Goal: Communication & Community: Answer question/provide support

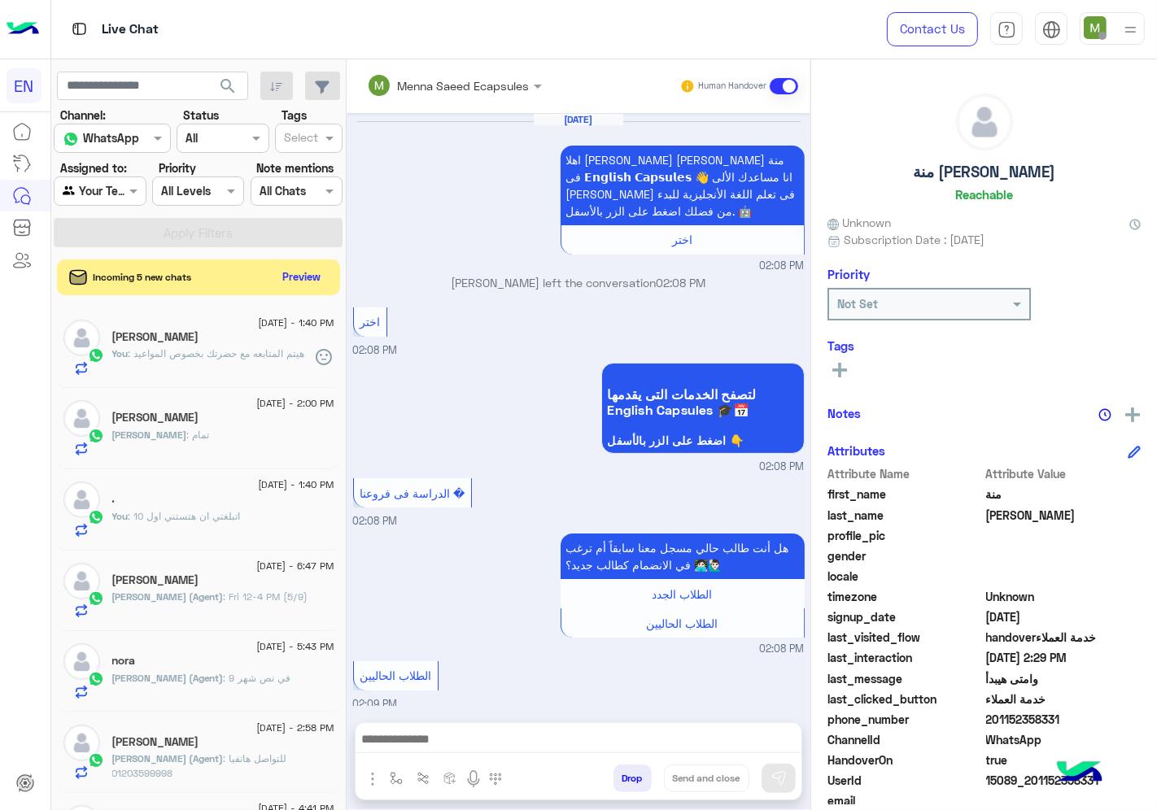
scroll to position [63, 0]
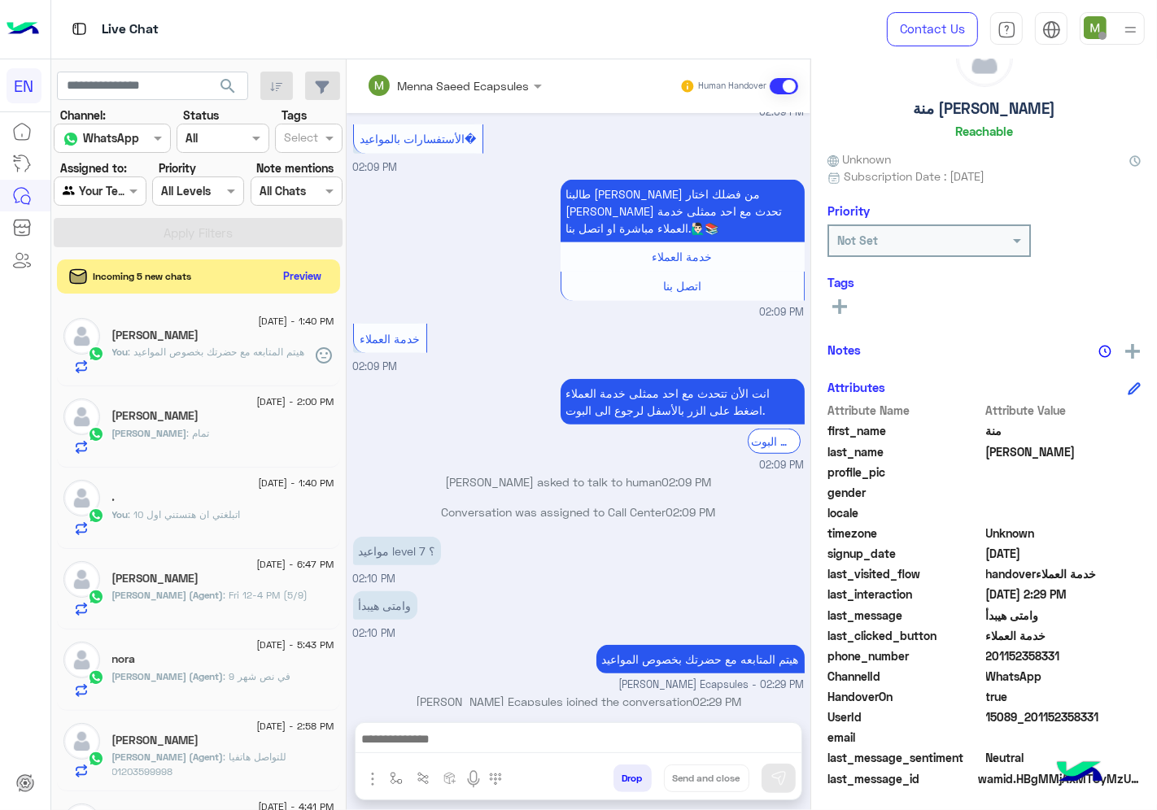
click at [310, 272] on button "Preview" at bounding box center [302, 276] width 50 height 22
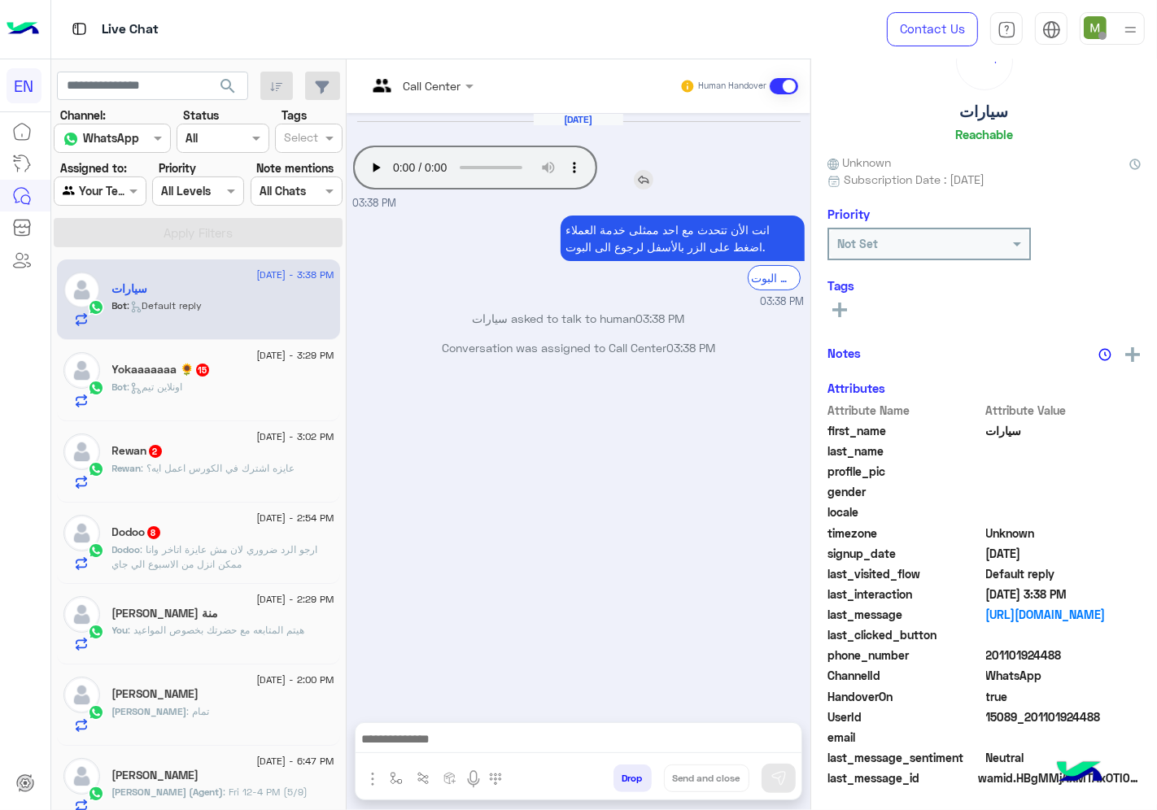
scroll to position [63, 0]
click at [441, 86] on div at bounding box center [420, 85] width 123 height 19
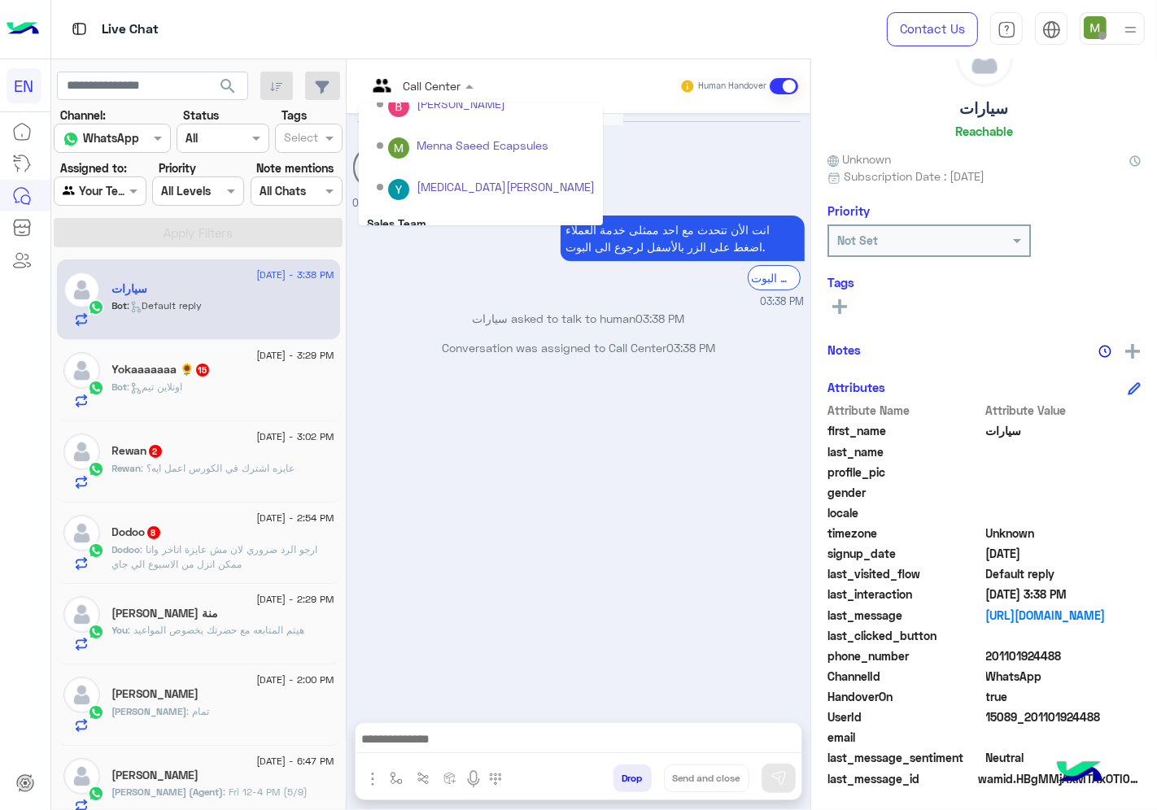
scroll to position [269, 0]
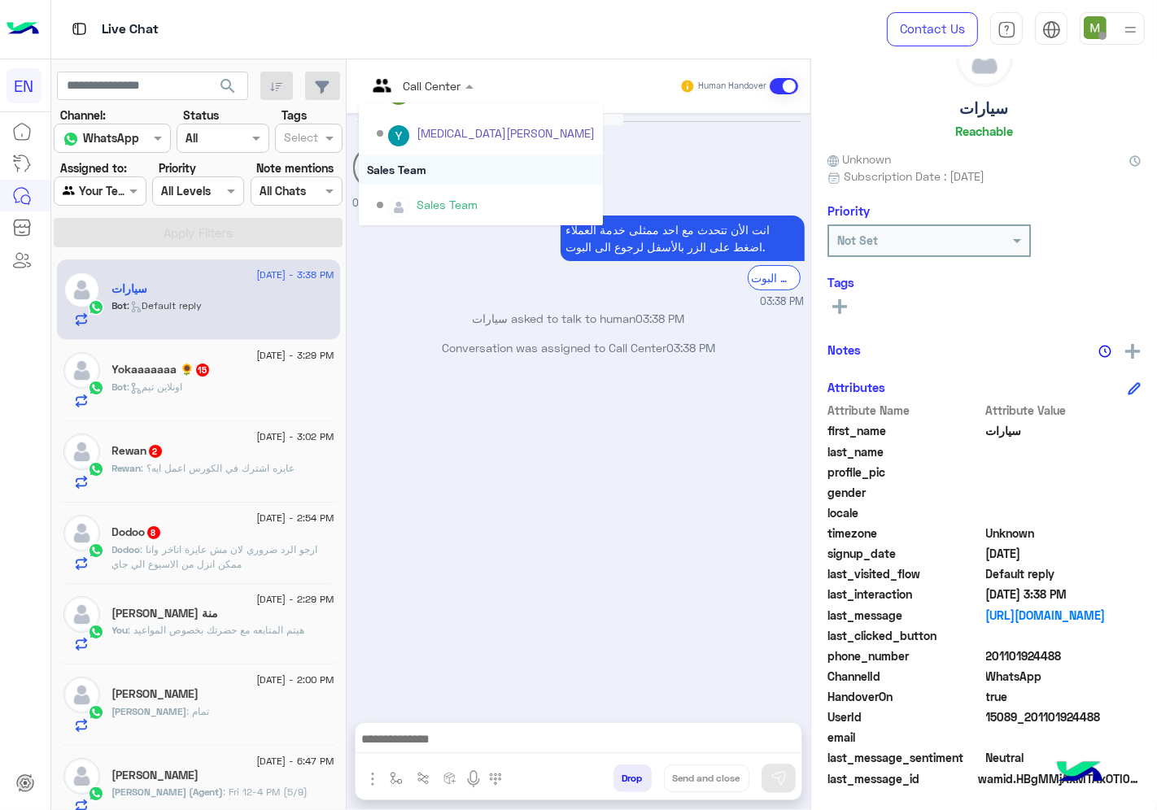
click at [420, 165] on div "Sales Team" at bounding box center [481, 170] width 244 height 30
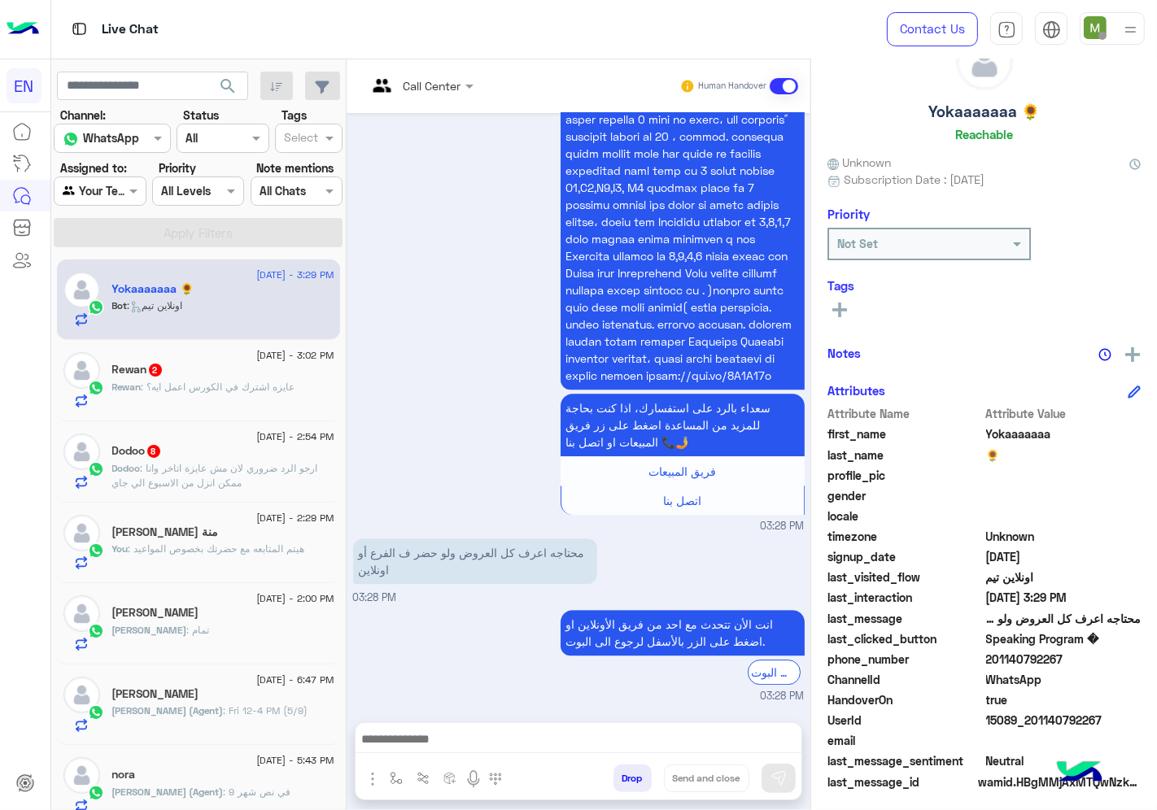
scroll to position [63, 0]
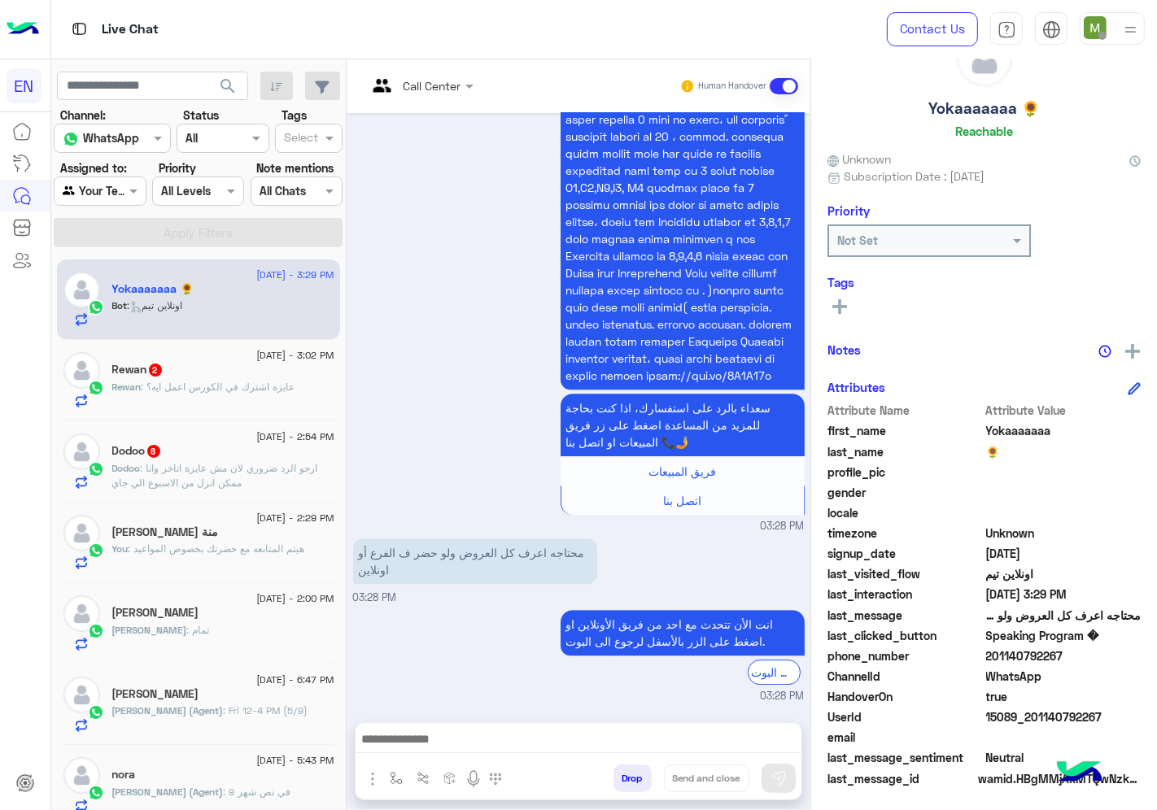
click at [430, 85] on input "text" at bounding box center [400, 85] width 66 height 17
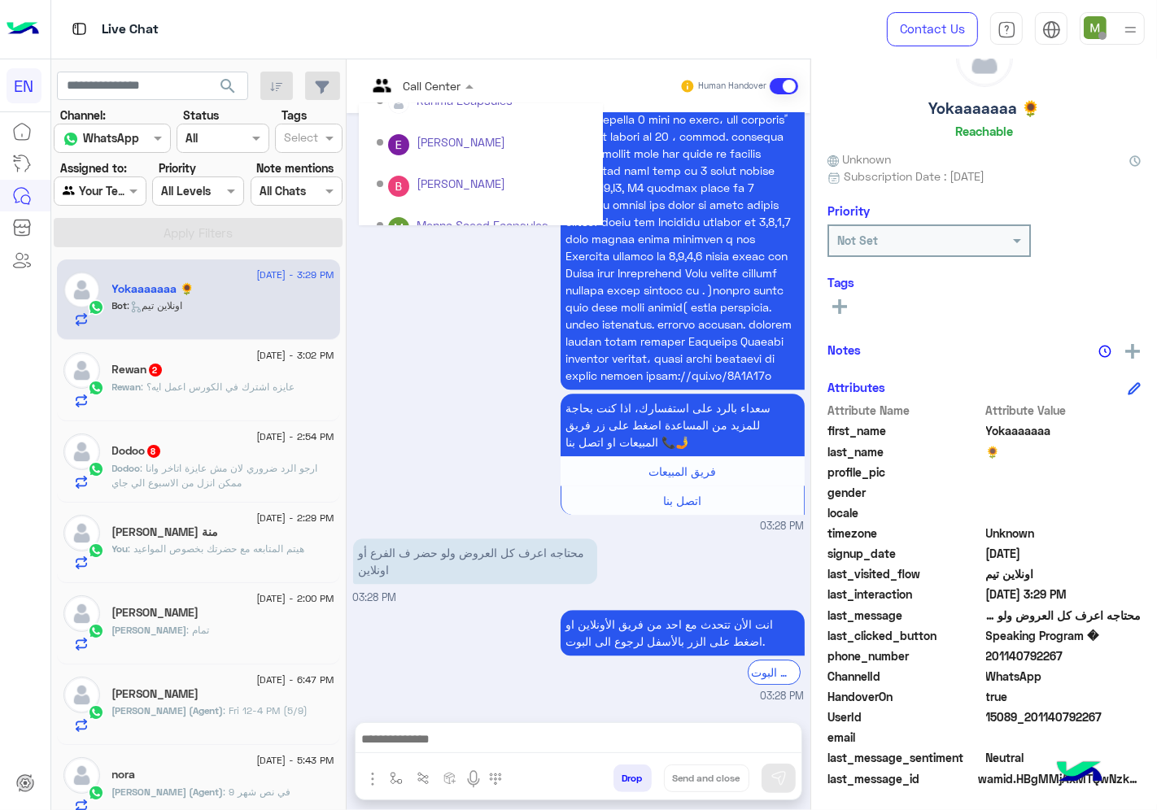
scroll to position [269, 0]
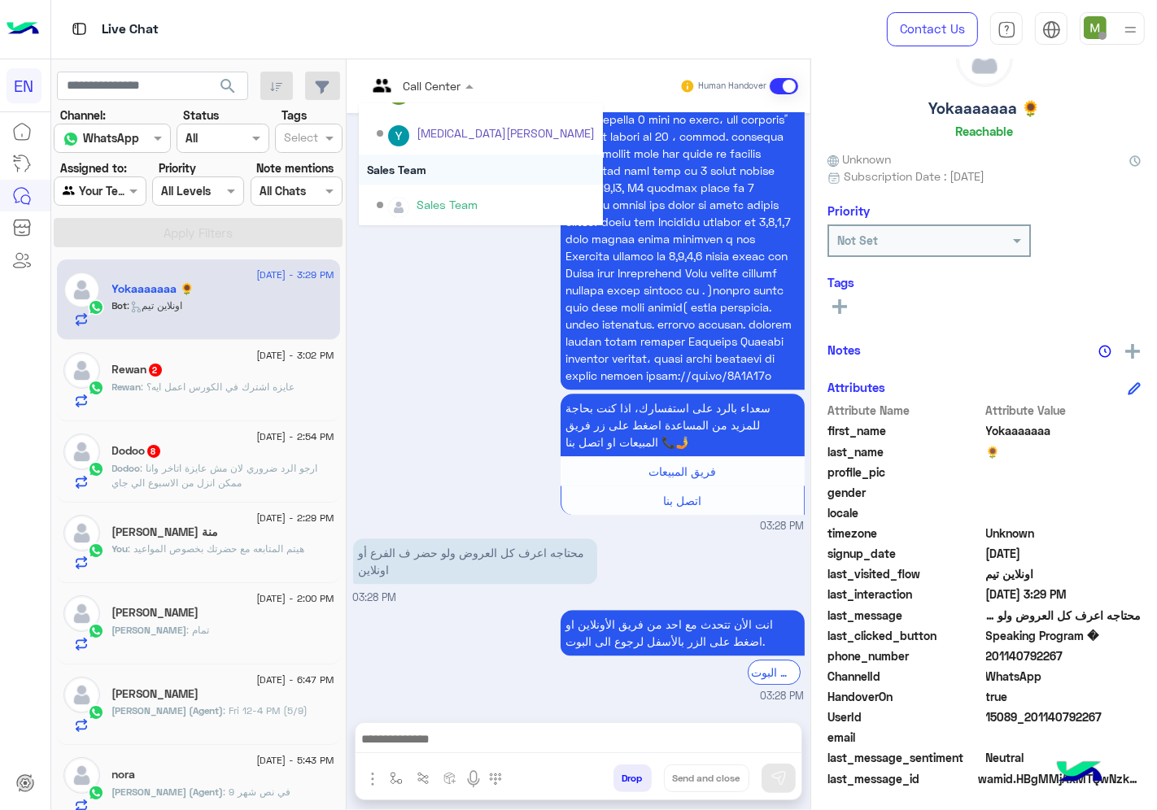
click at [409, 172] on div "Sales Team" at bounding box center [481, 170] width 244 height 30
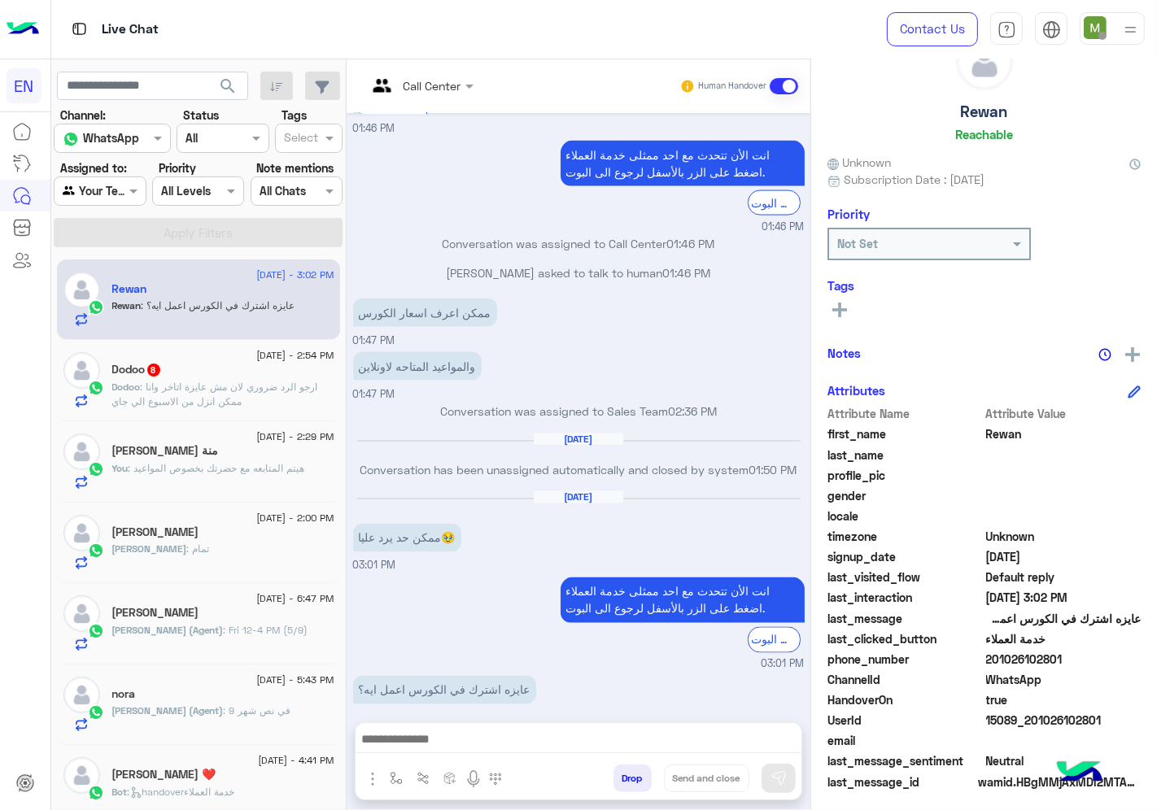
scroll to position [63, 0]
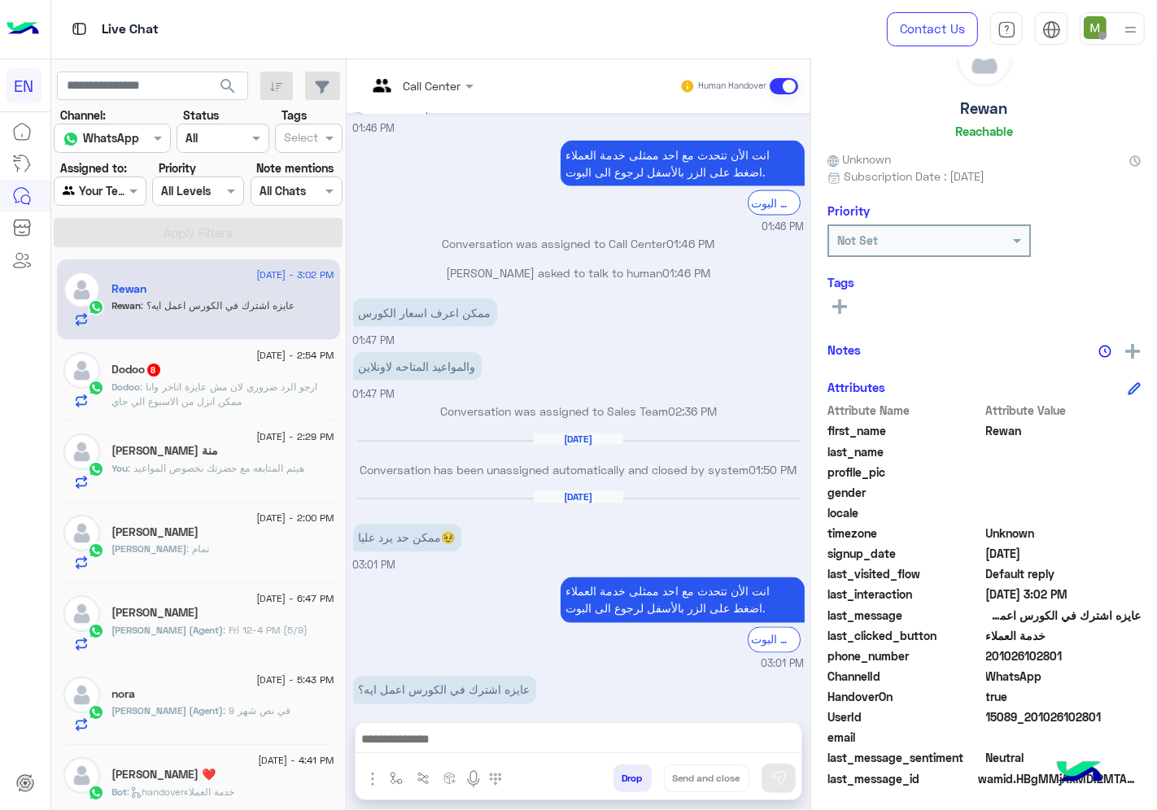
click at [434, 71] on div "Call Center" at bounding box center [414, 86] width 94 height 39
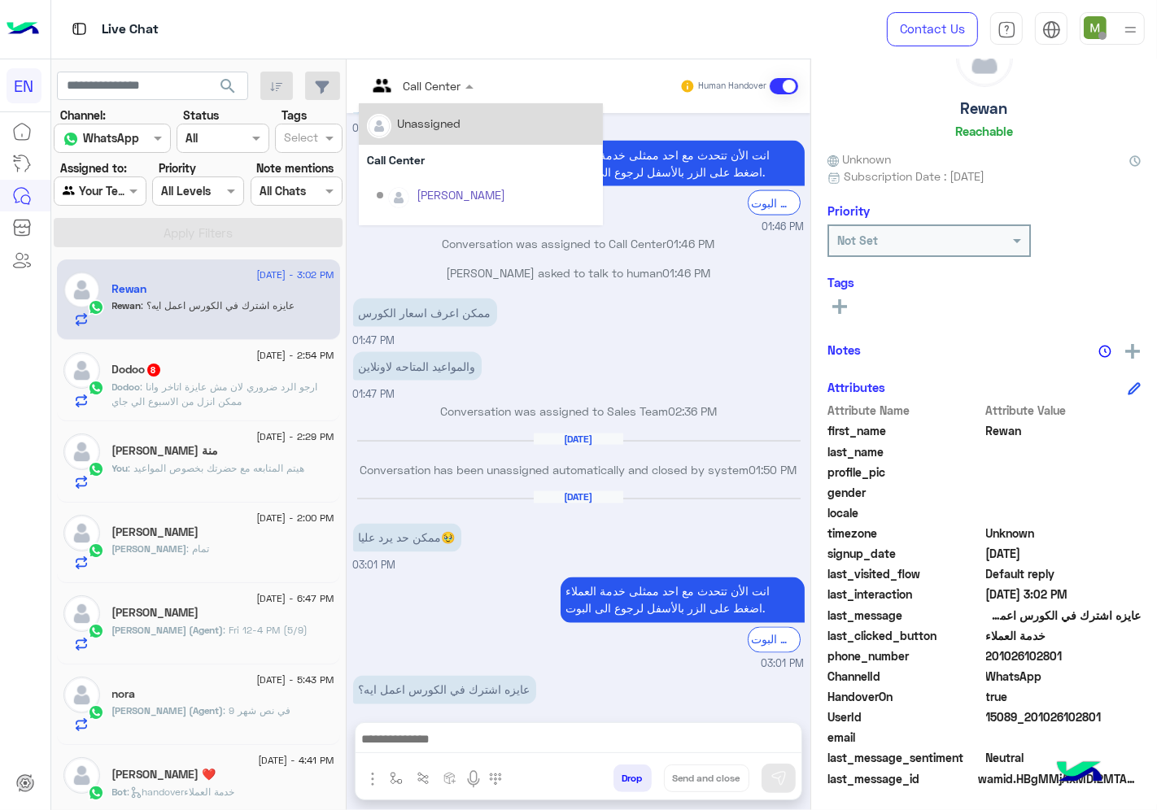
scroll to position [269, 0]
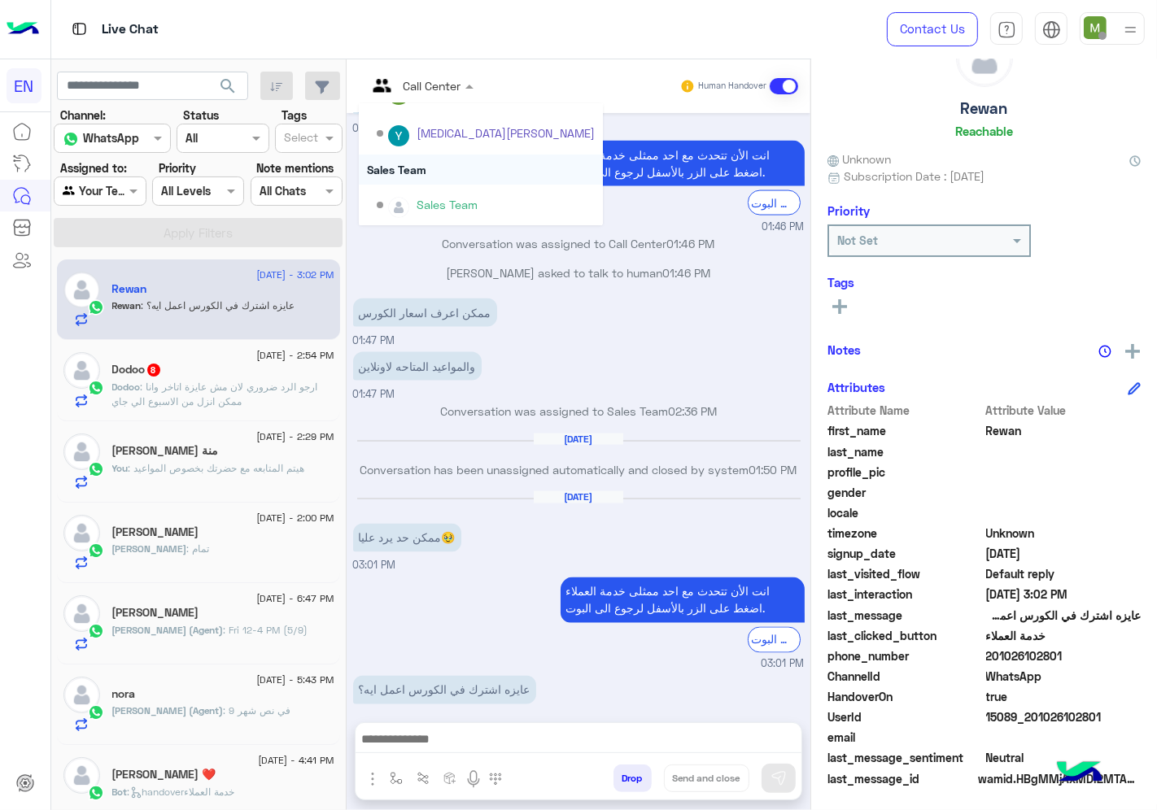
click at [411, 172] on div "Sales Team" at bounding box center [481, 170] width 244 height 30
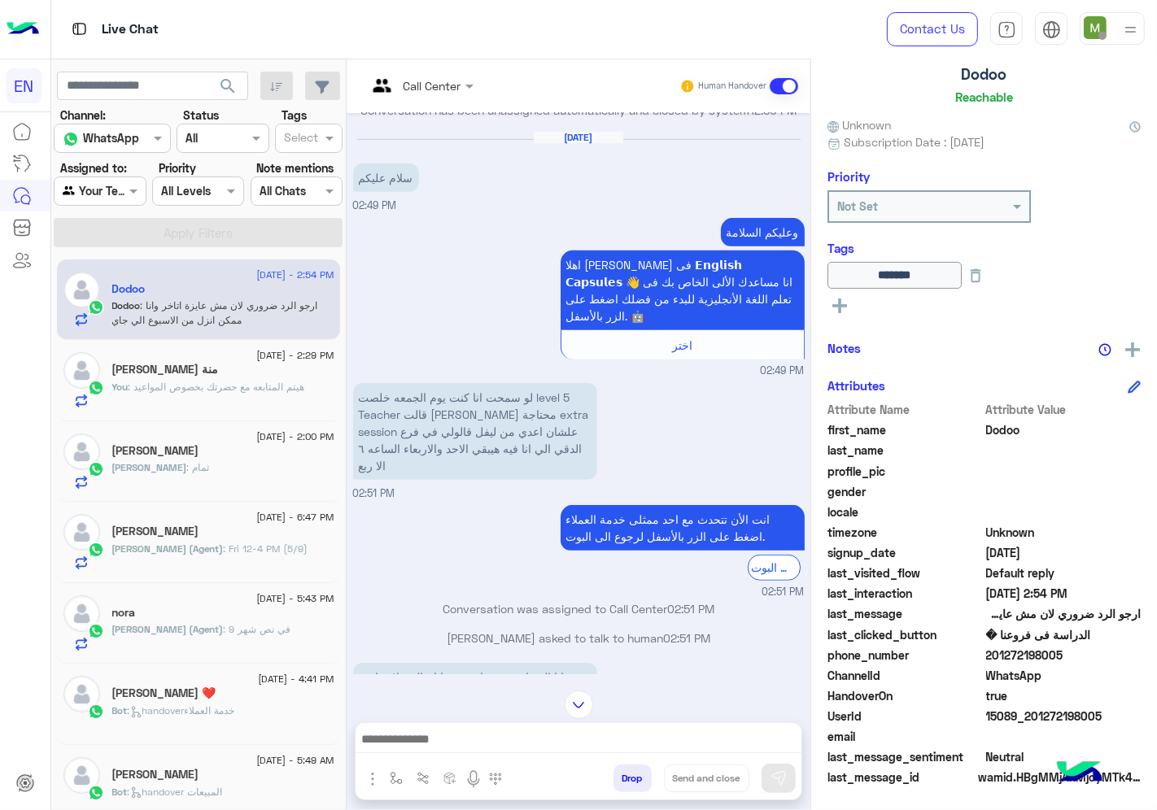
scroll to position [1132, 0]
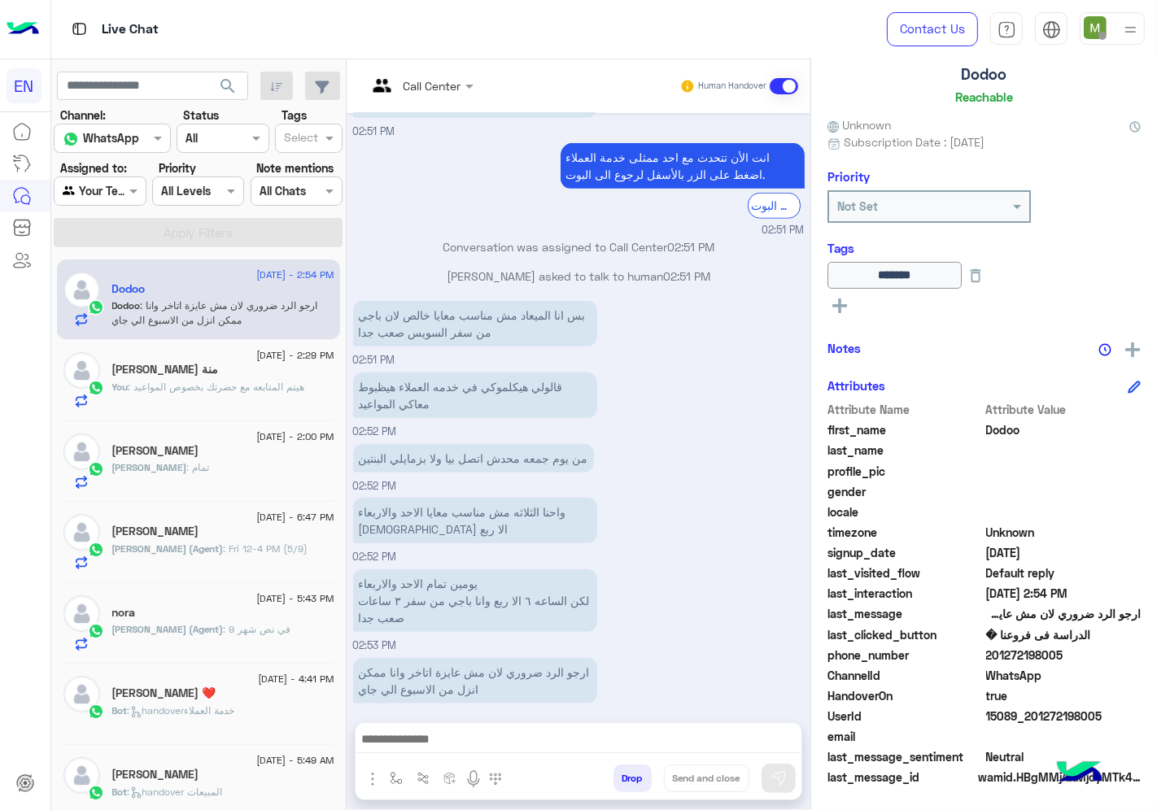
drag, startPoint x: 1077, startPoint y: 648, endPoint x: 984, endPoint y: 659, distance: 93.3
click at [986, 659] on span "201272198005" at bounding box center [1063, 655] width 155 height 17
copy span "201272198005"
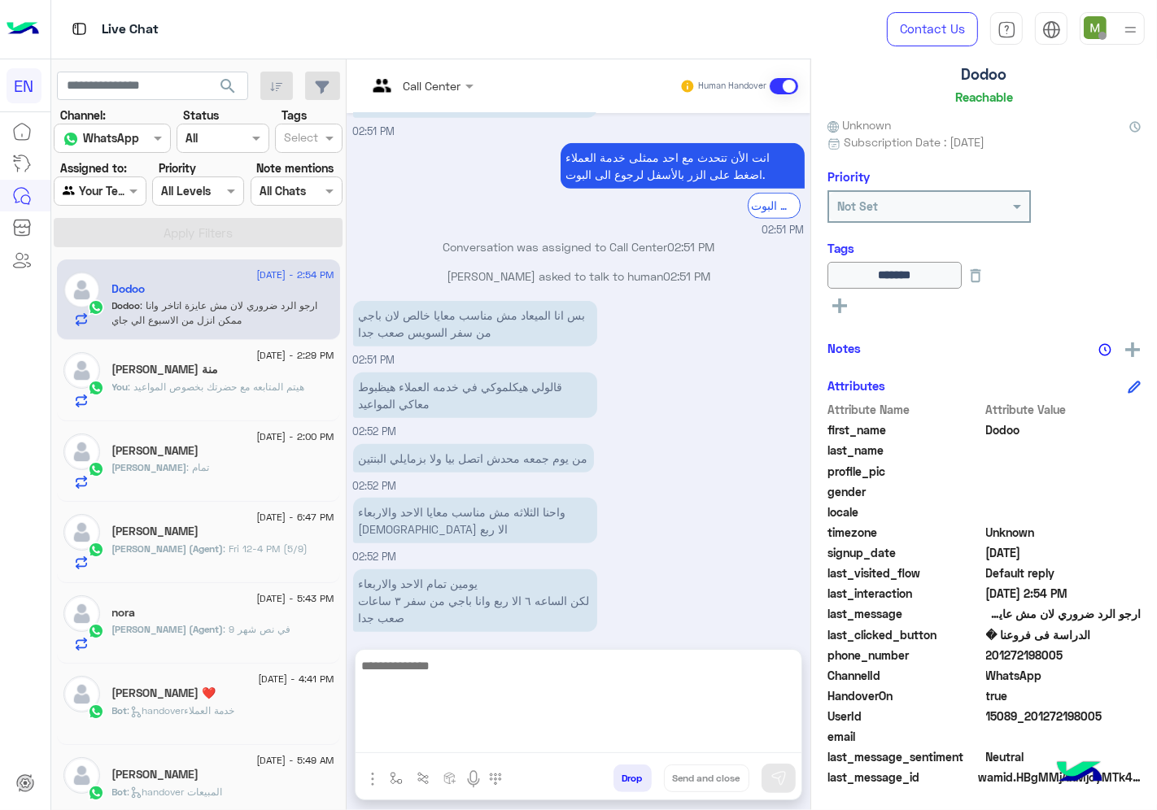
click at [628, 733] on textarea at bounding box center [578, 705] width 446 height 98
type textarea "**********"
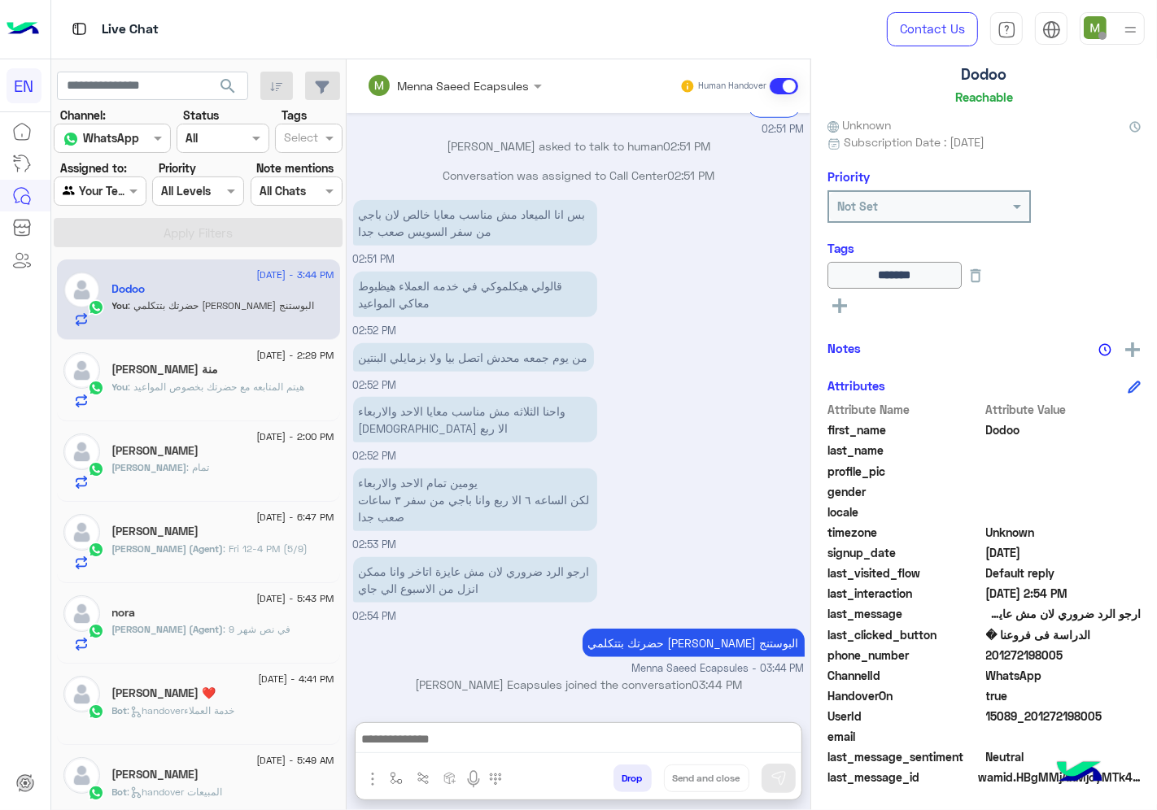
click at [102, 197] on div at bounding box center [100, 190] width 90 height 19
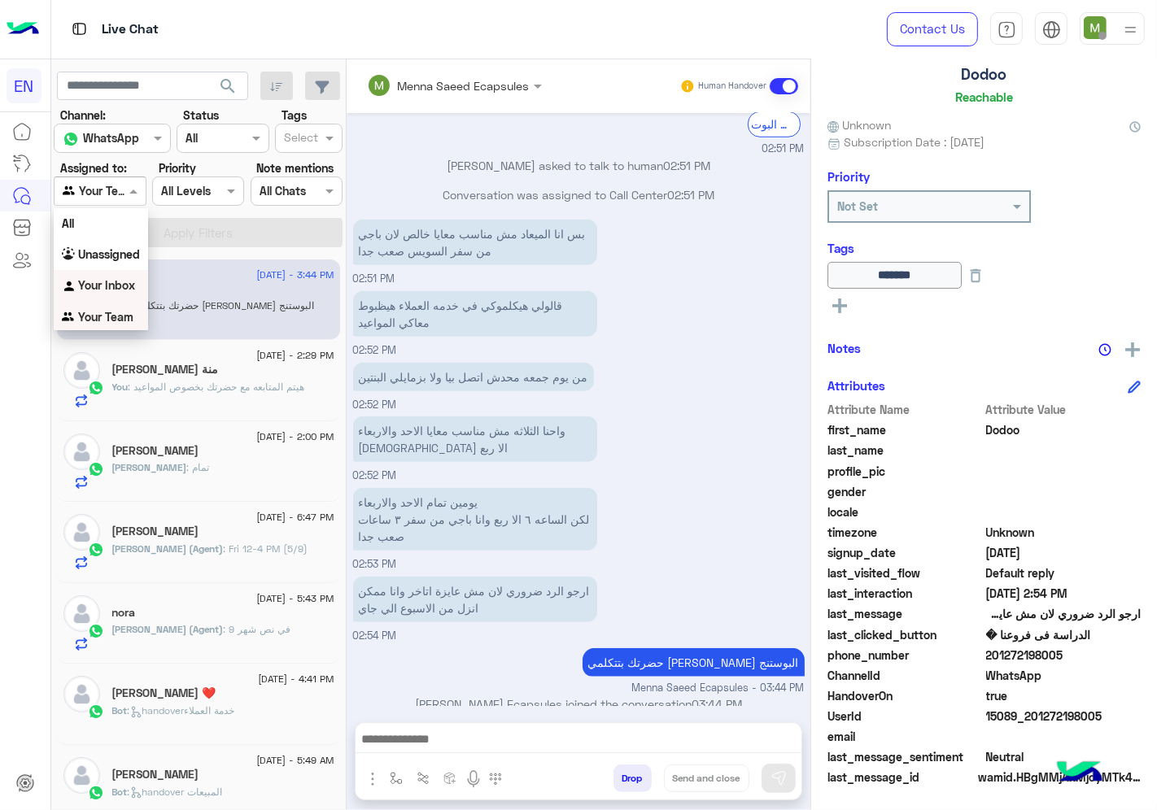
click at [92, 281] on b "Your Inbox" at bounding box center [106, 285] width 57 height 14
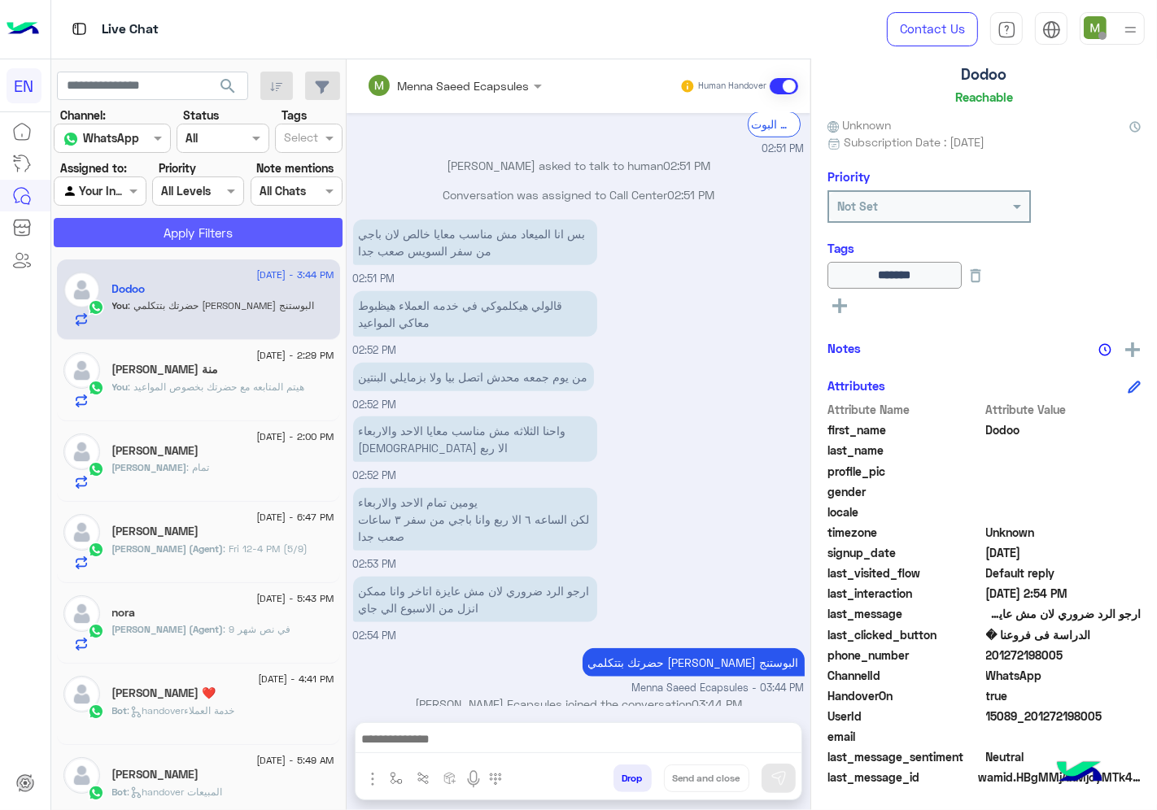
click at [174, 230] on button "Apply Filters" at bounding box center [198, 232] width 289 height 29
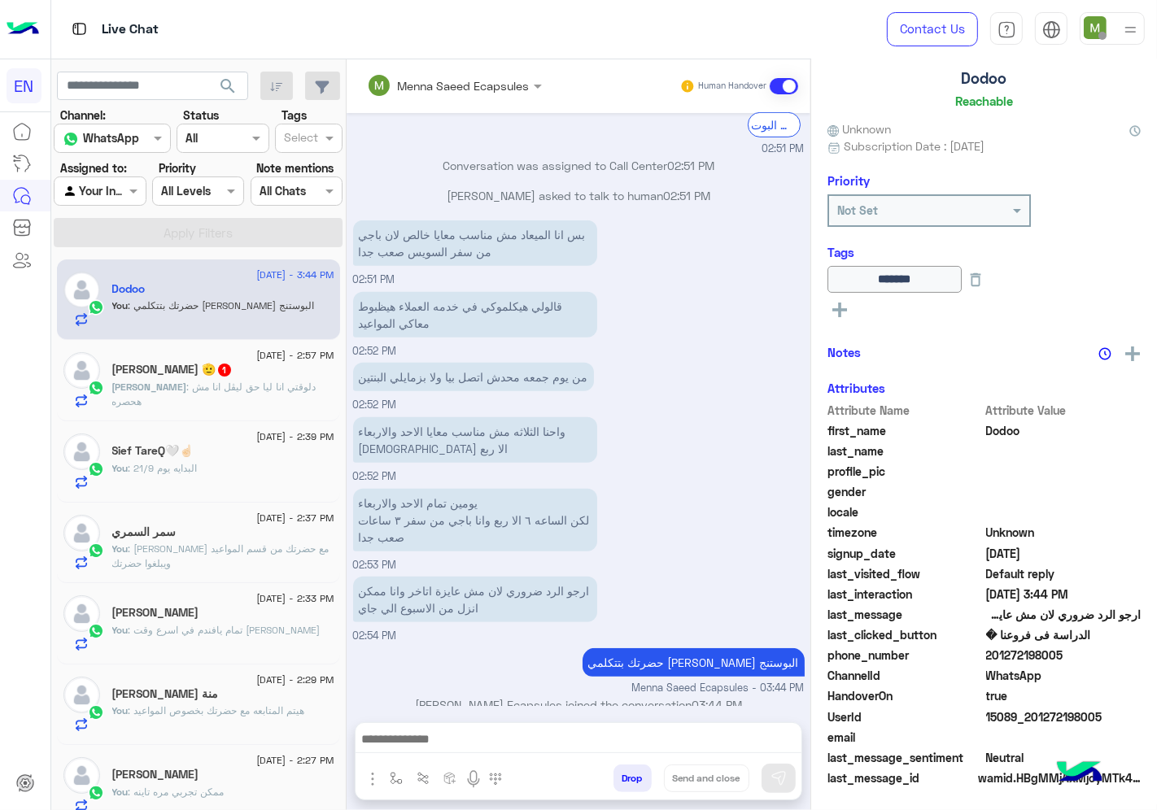
scroll to position [98, 0]
click at [230, 386] on span ": دلوقتي انا ليا حق ليڤل انا مش هحصره" at bounding box center [214, 394] width 204 height 27
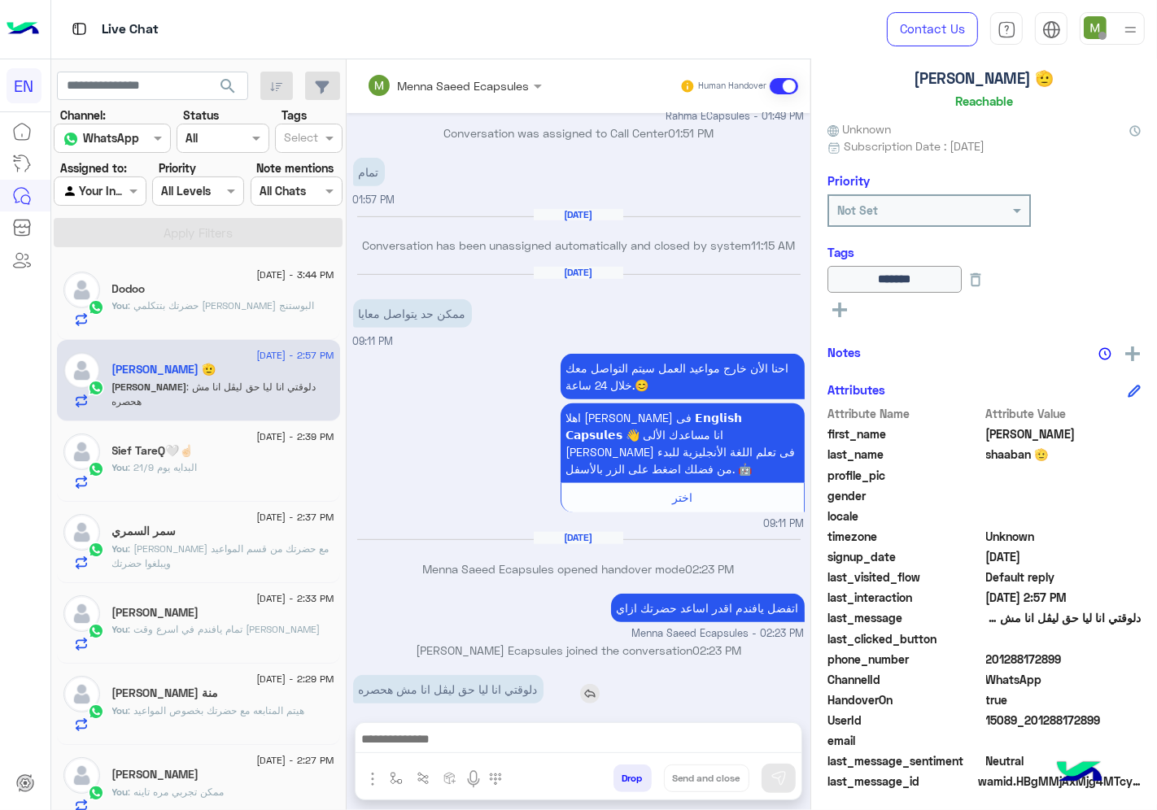
scroll to position [98, 0]
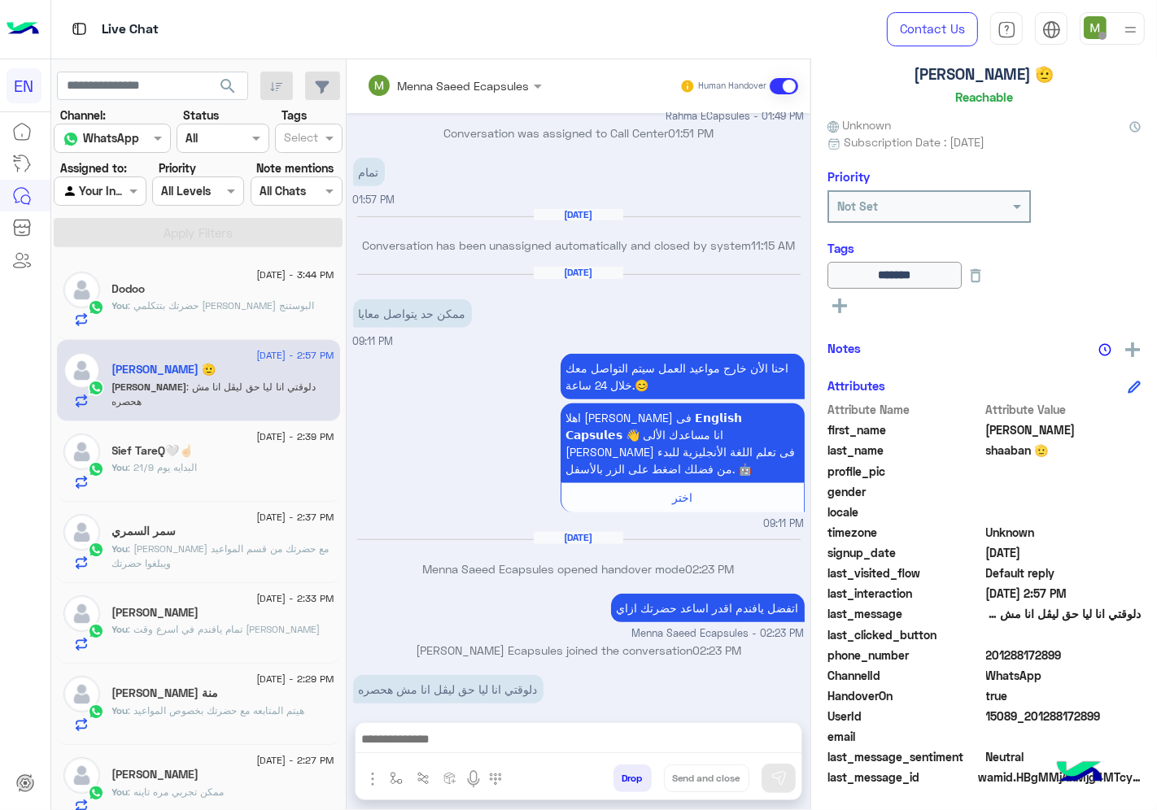
drag, startPoint x: 1085, startPoint y: 652, endPoint x: 983, endPoint y: 652, distance: 102.5
click at [986, 652] on span "201288172899" at bounding box center [1063, 655] width 155 height 17
copy span "201288172899"
click at [683, 724] on div at bounding box center [578, 743] width 446 height 41
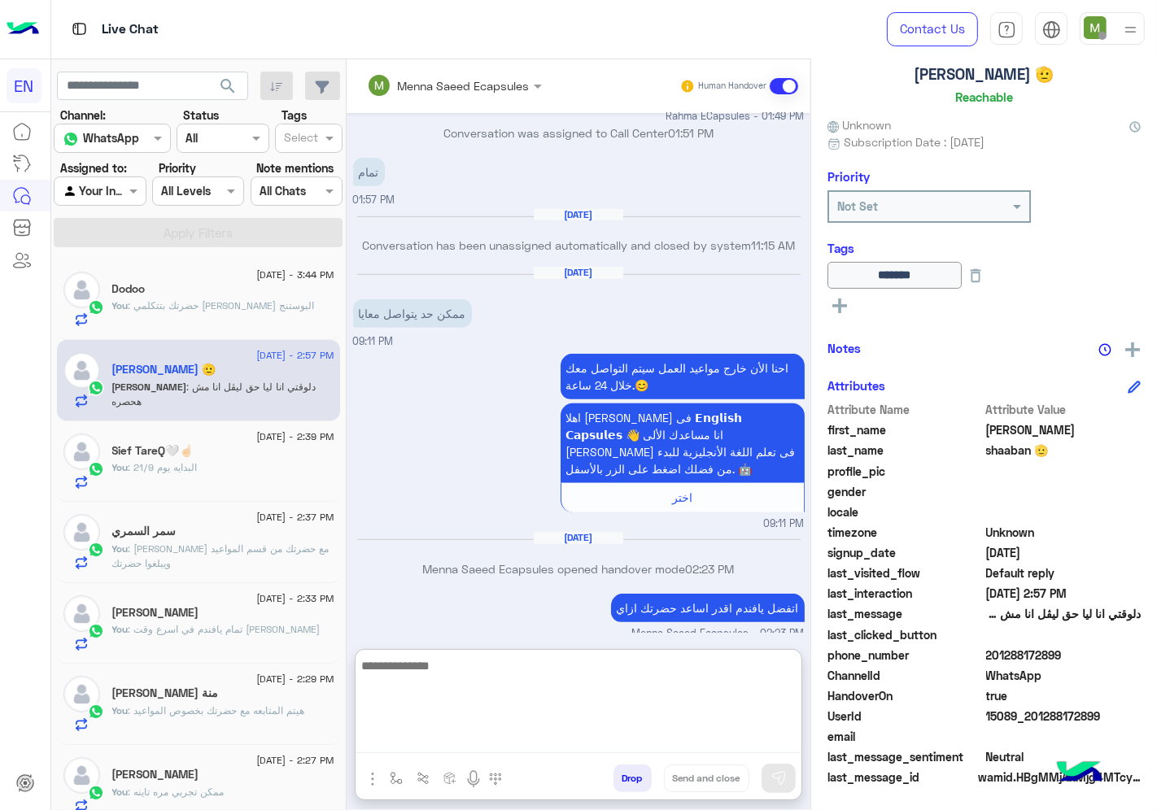
click at [682, 733] on textarea at bounding box center [578, 705] width 446 height 98
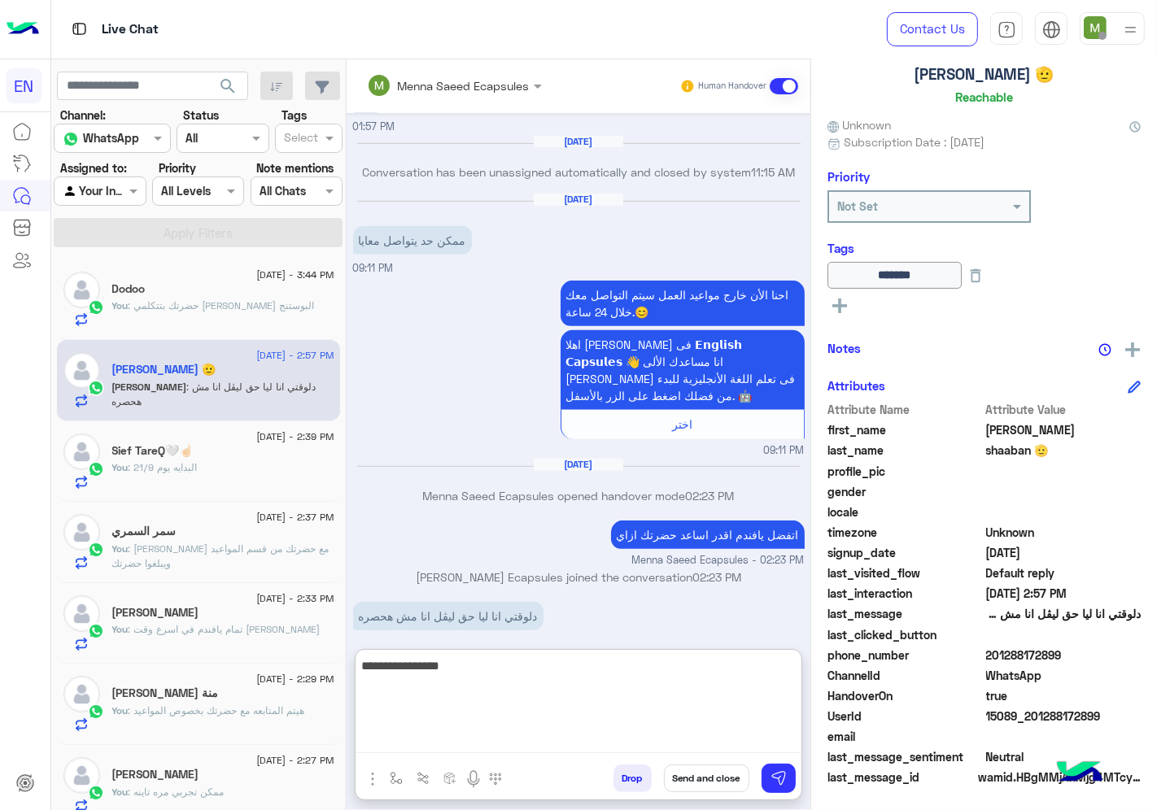
type textarea "**********"
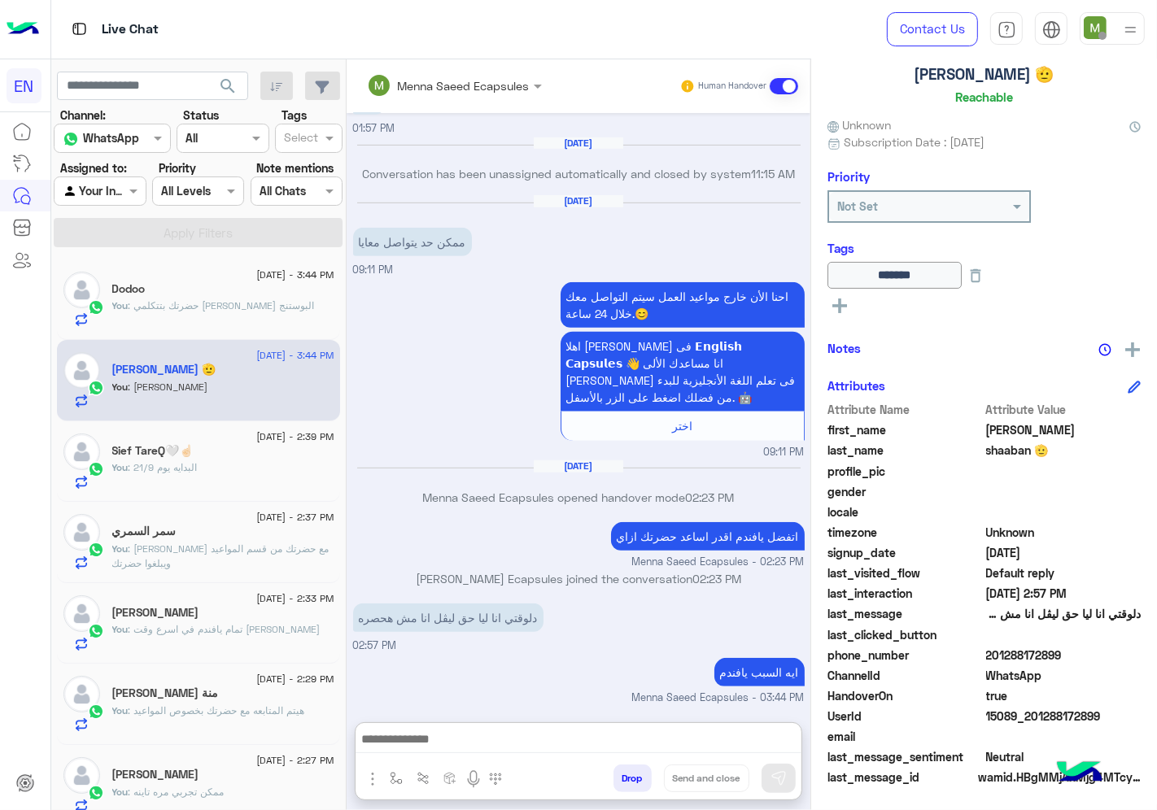
click at [119, 198] on div at bounding box center [100, 190] width 90 height 19
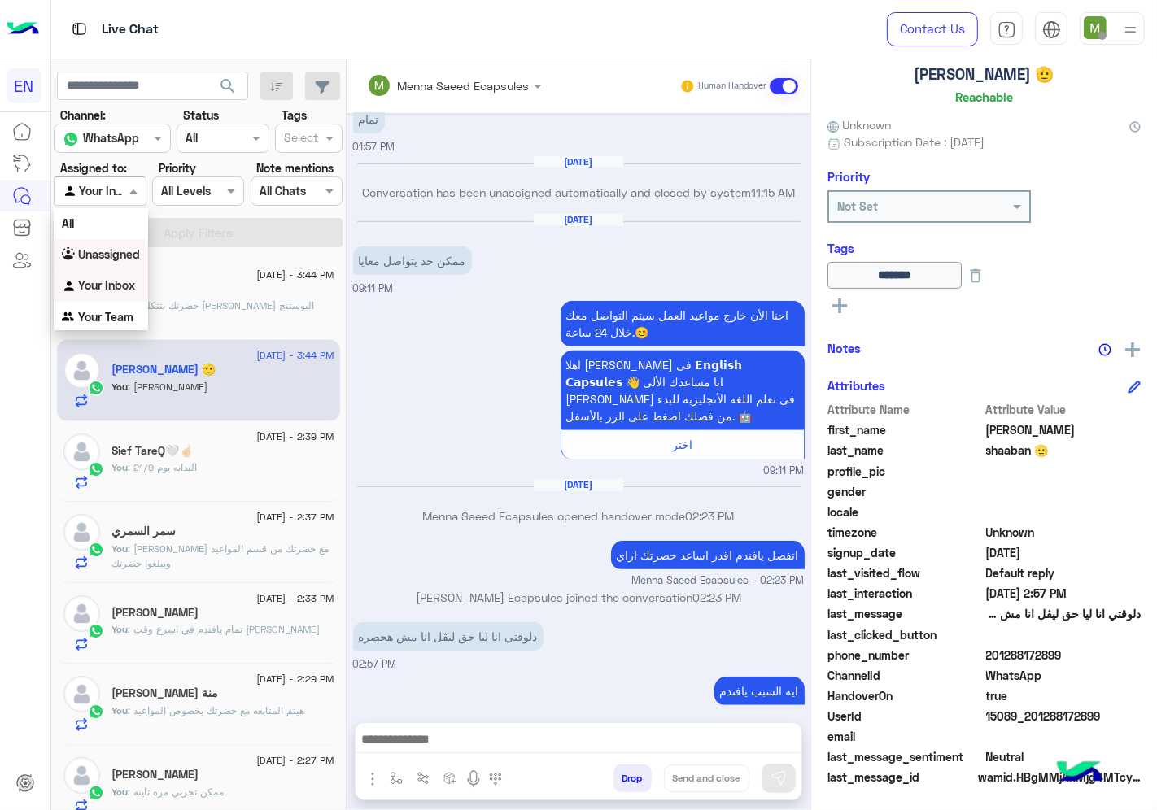
click at [107, 250] on b "Unassigned" at bounding box center [109, 254] width 62 height 14
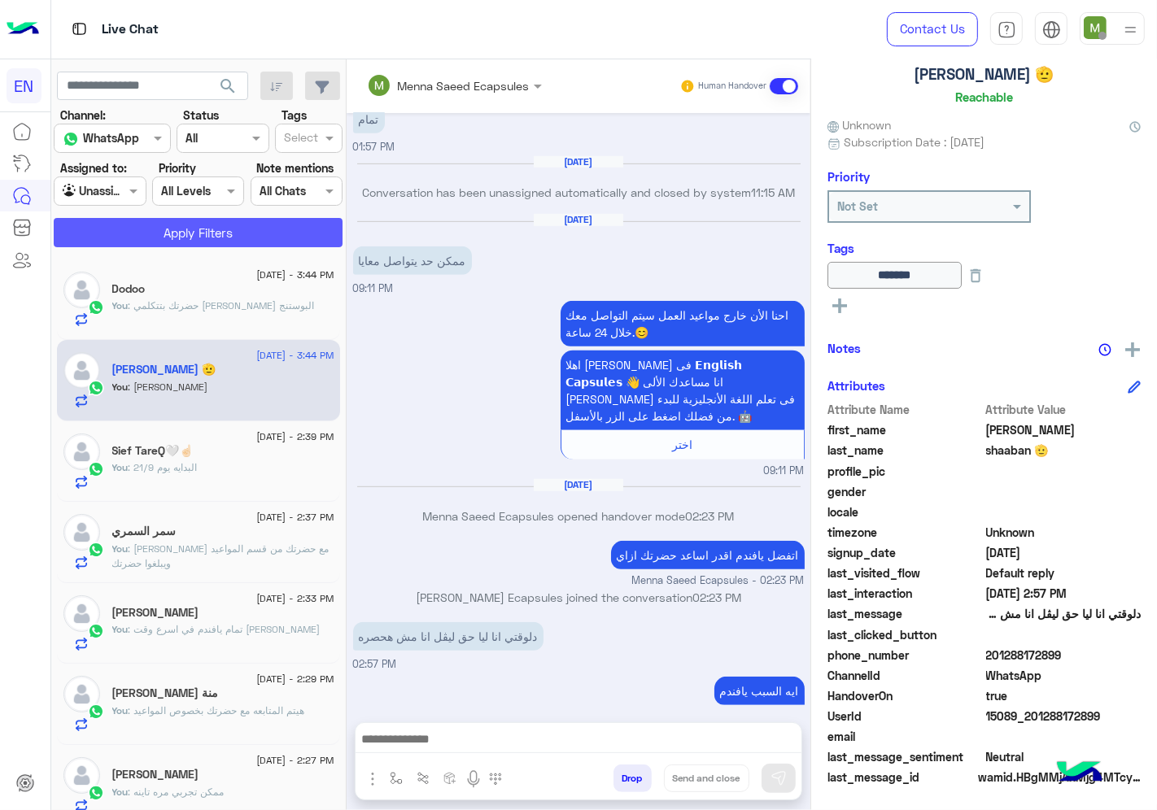
click at [205, 233] on button "Apply Filters" at bounding box center [198, 232] width 289 height 29
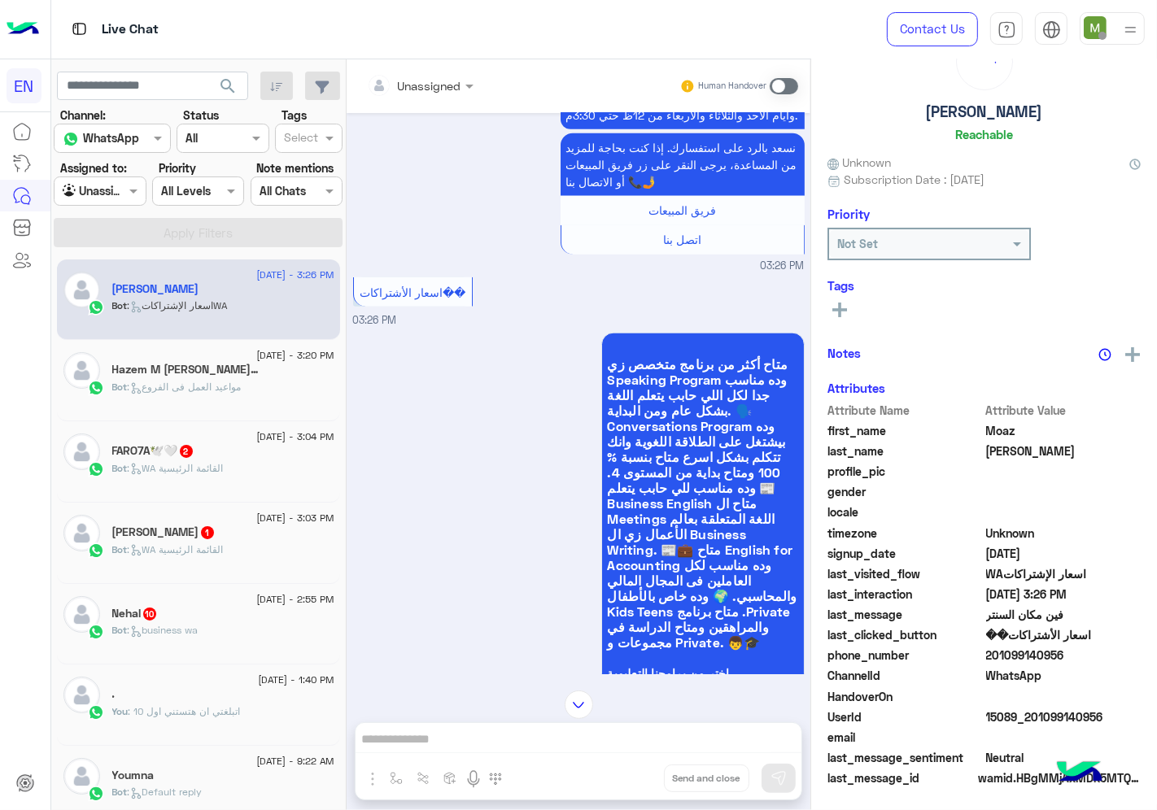
scroll to position [1202, 0]
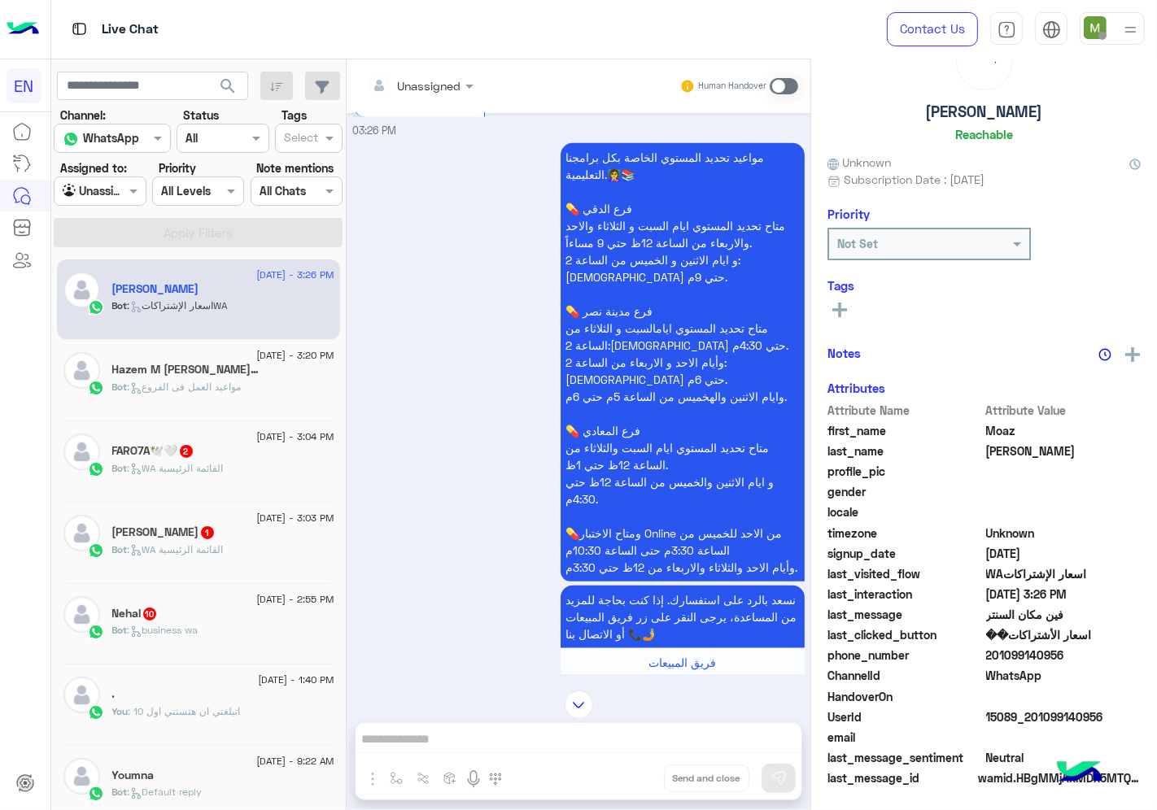
click at [447, 92] on div at bounding box center [420, 85] width 123 height 19
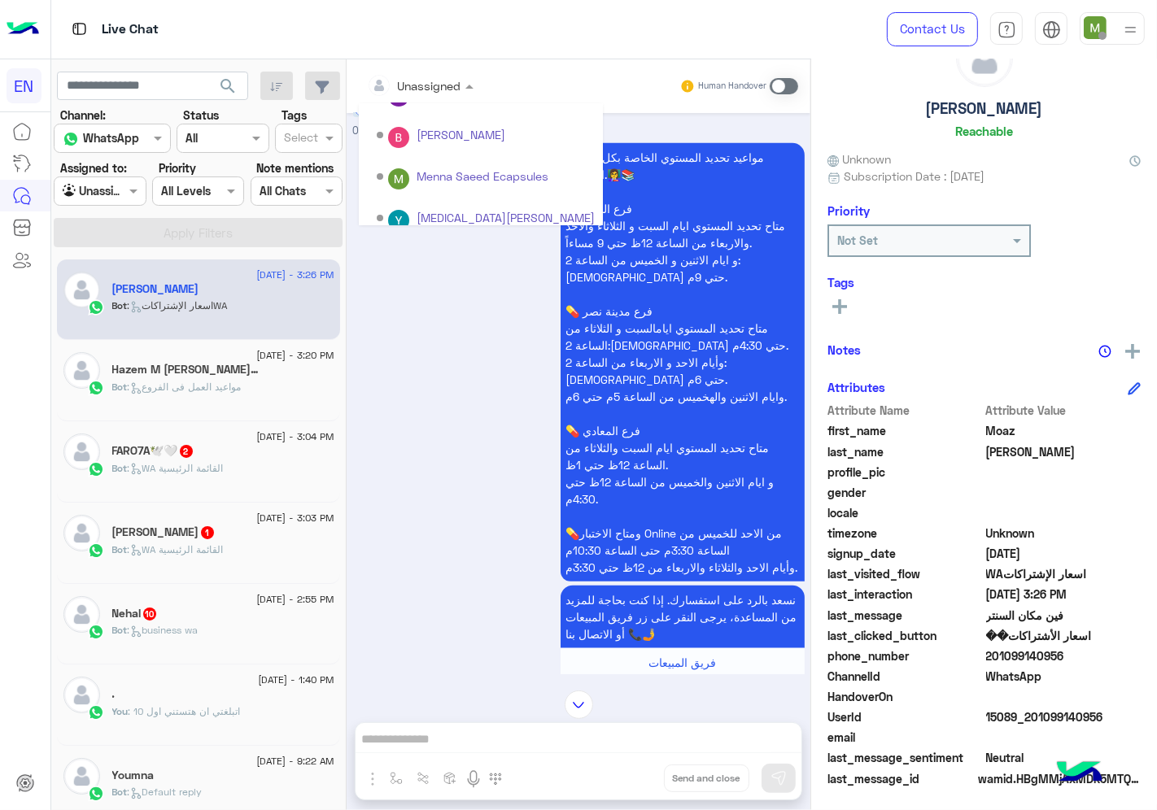
scroll to position [269, 0]
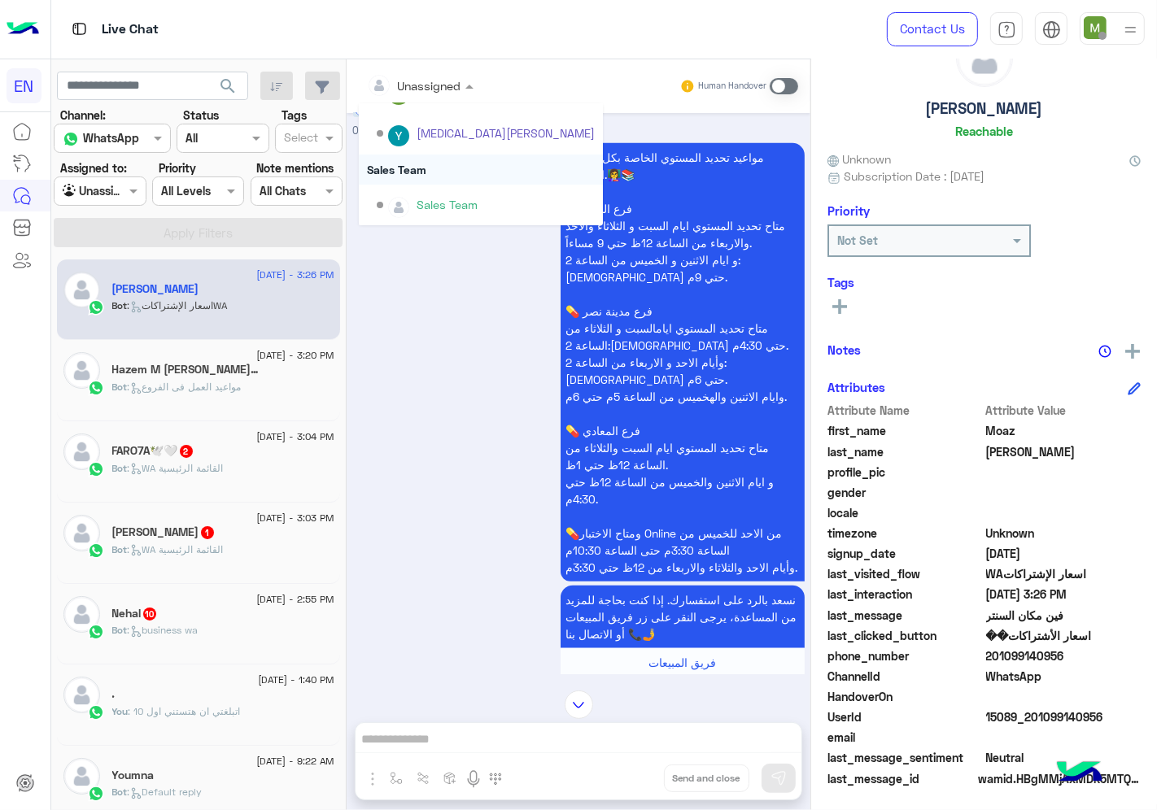
click at [395, 161] on div "Sales Team" at bounding box center [481, 170] width 244 height 30
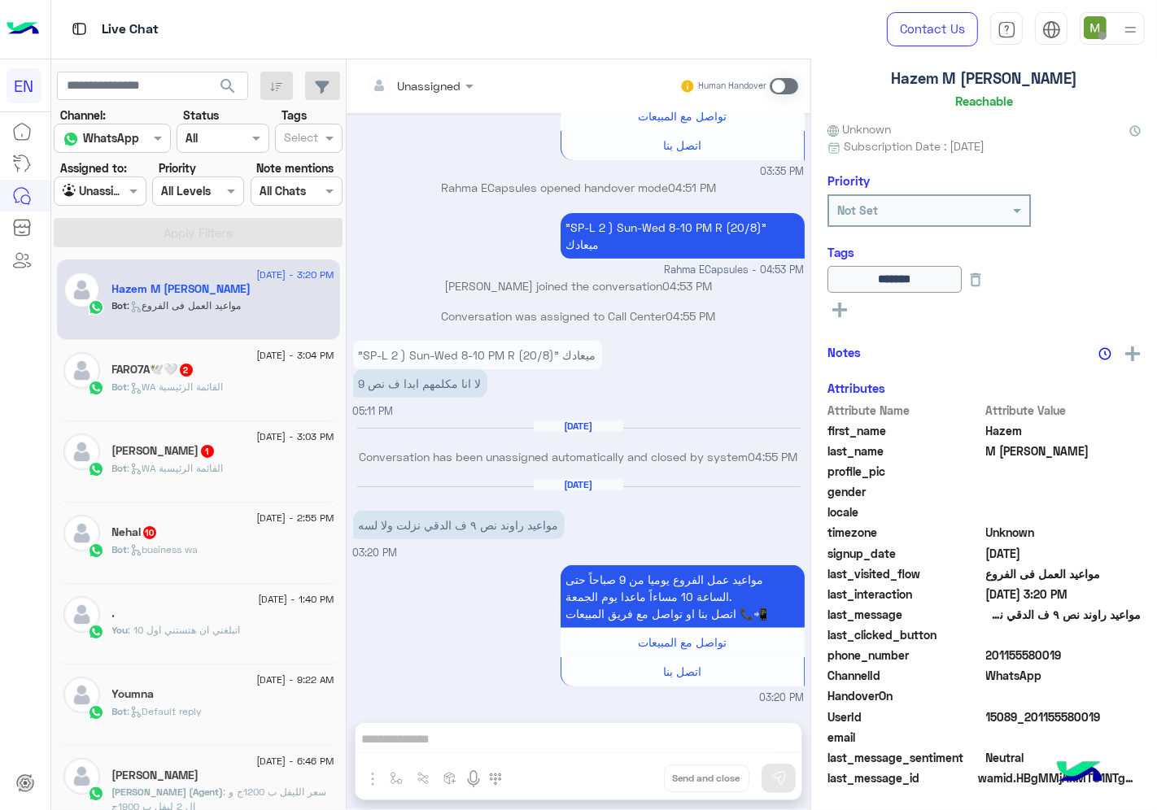
scroll to position [98, 0]
drag, startPoint x: 1067, startPoint y: 648, endPoint x: 988, endPoint y: 655, distance: 79.2
click at [988, 655] on span "201155580019" at bounding box center [1063, 655] width 155 height 17
copy span "01155580019"
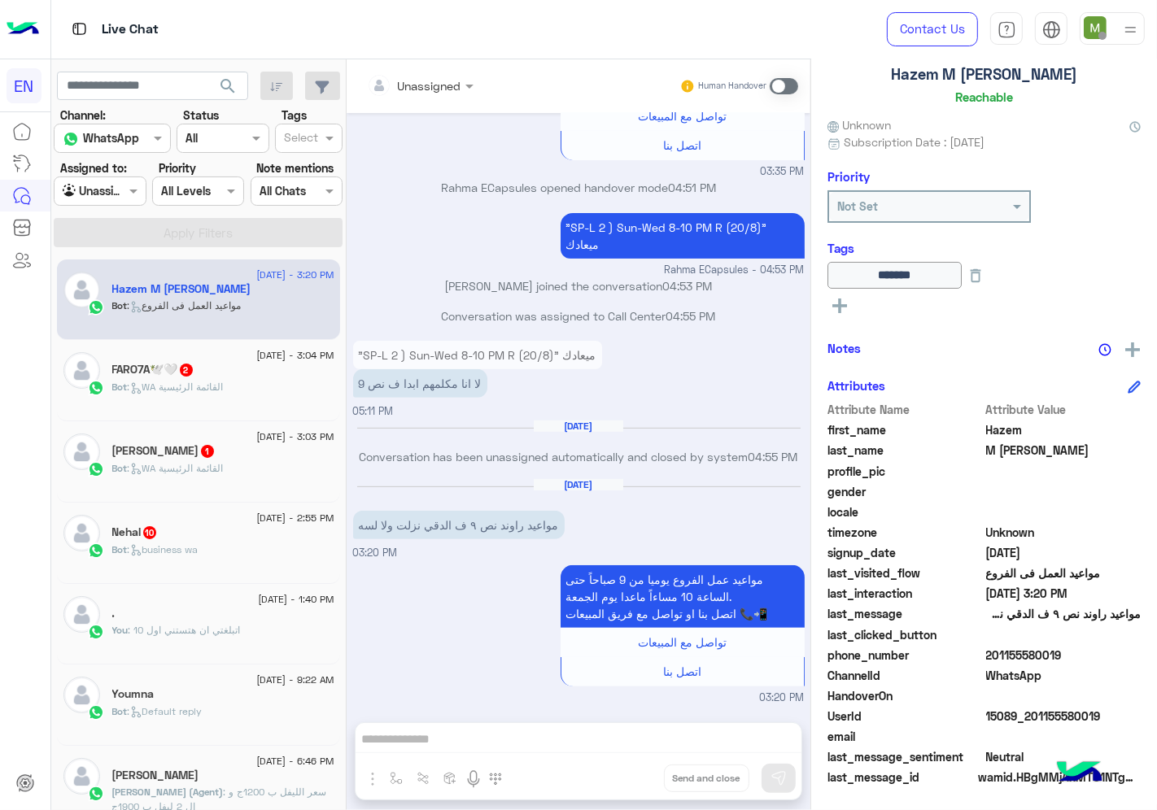
click at [784, 90] on span at bounding box center [784, 86] width 28 height 16
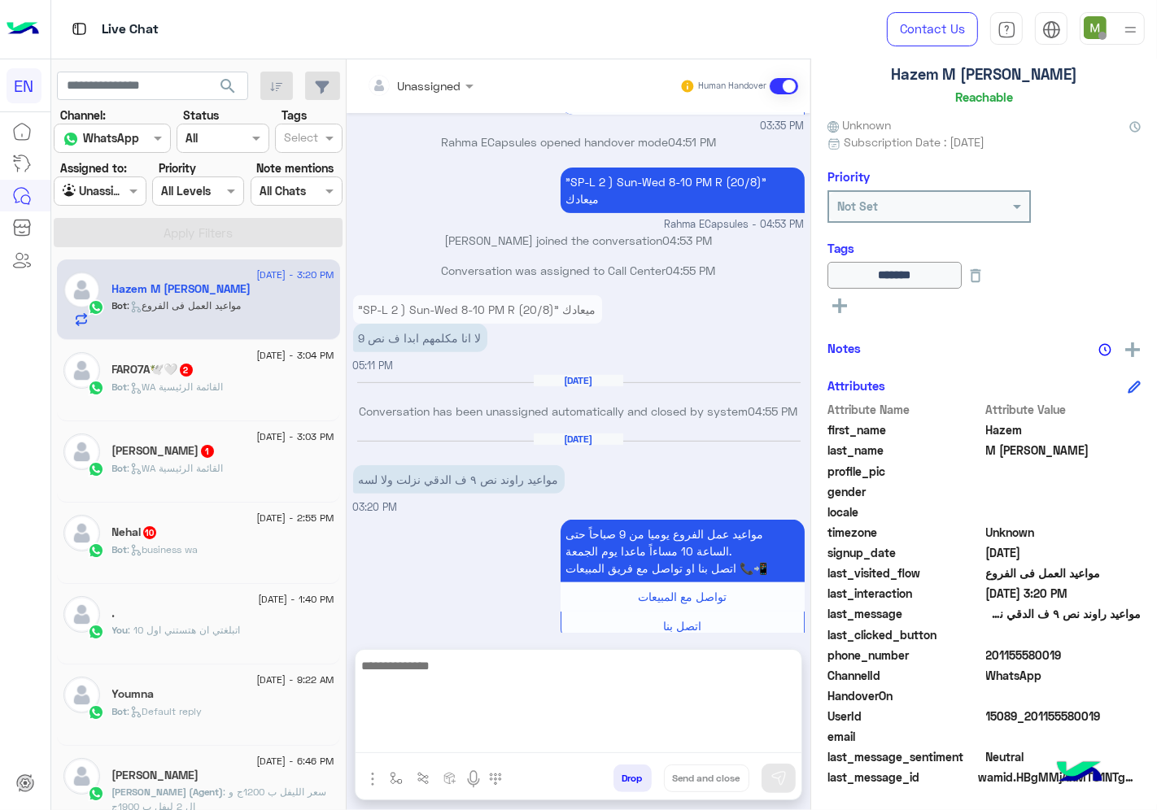
click at [734, 735] on textarea at bounding box center [578, 705] width 446 height 98
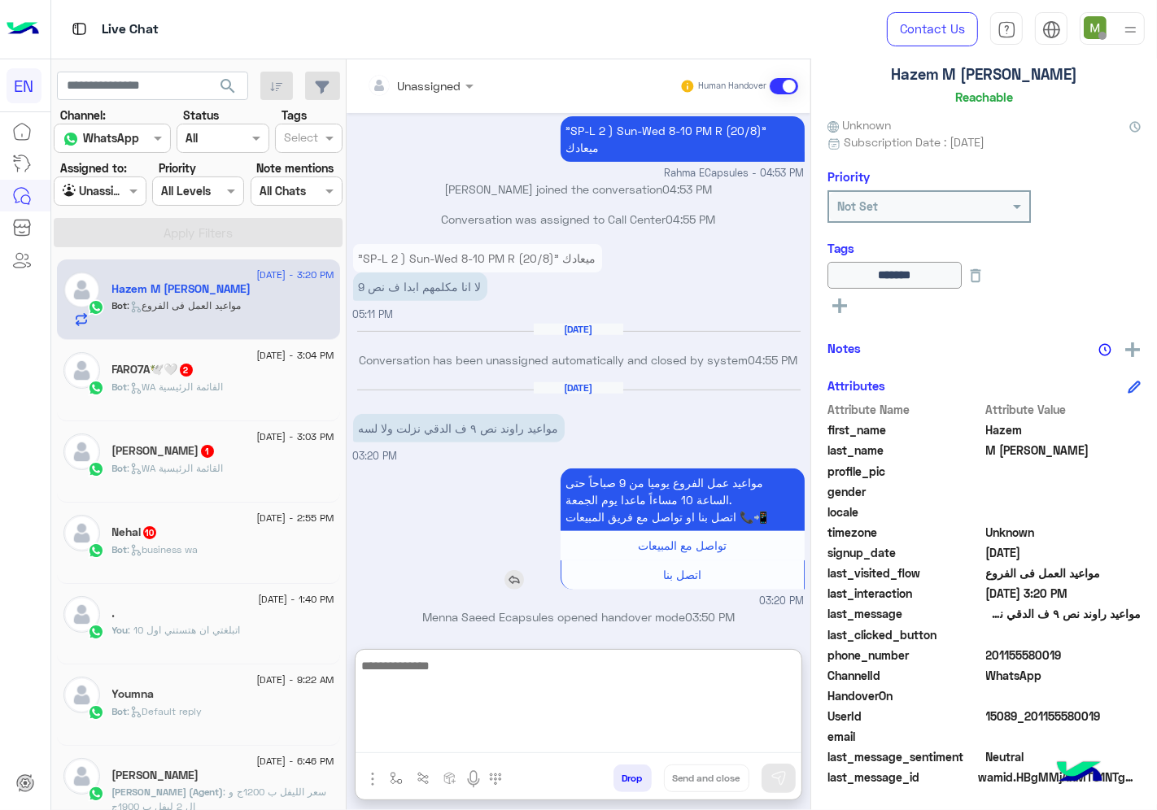
scroll to position [533, 0]
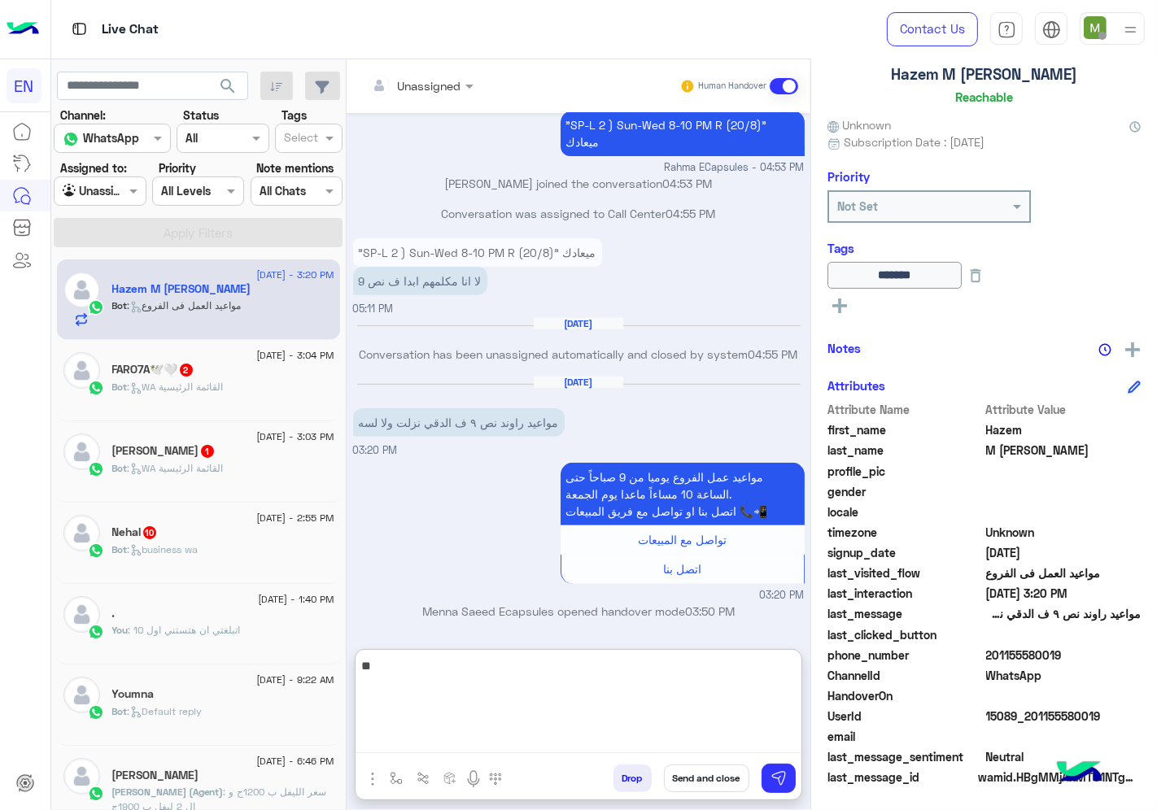
type textarea "*"
type textarea "**********"
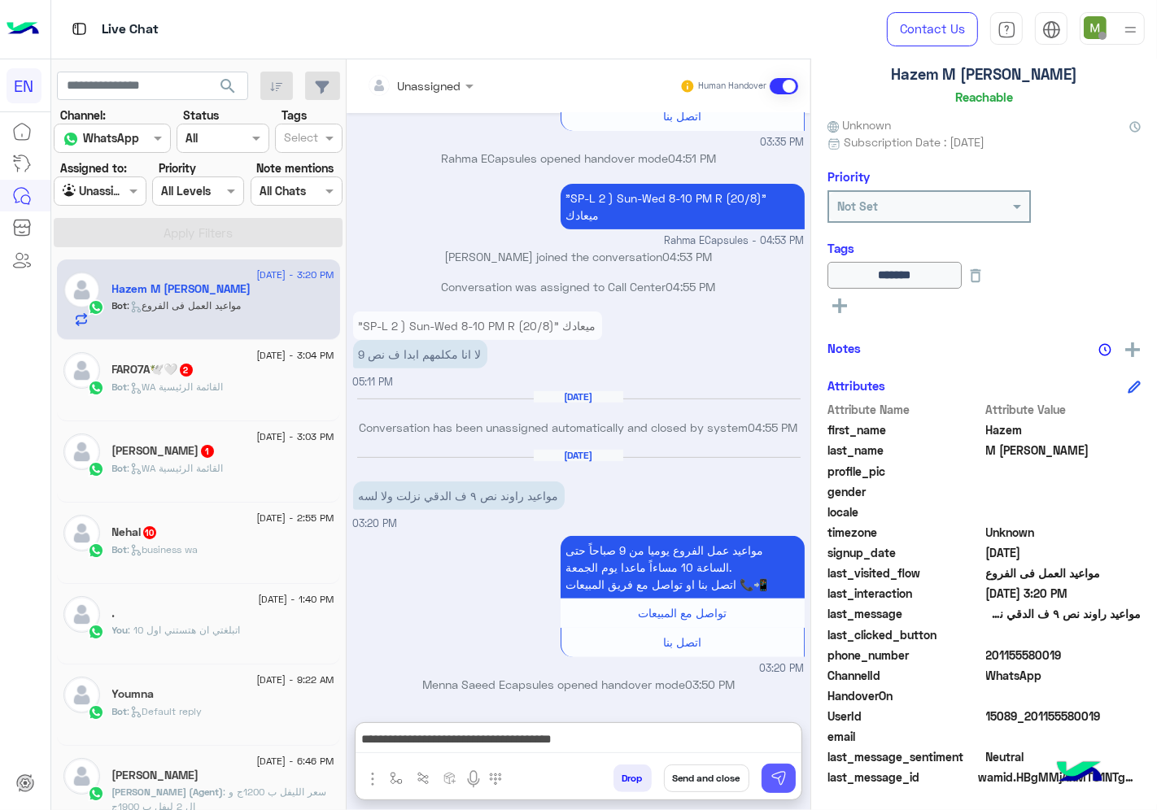
click at [776, 775] on img at bounding box center [778, 778] width 16 height 16
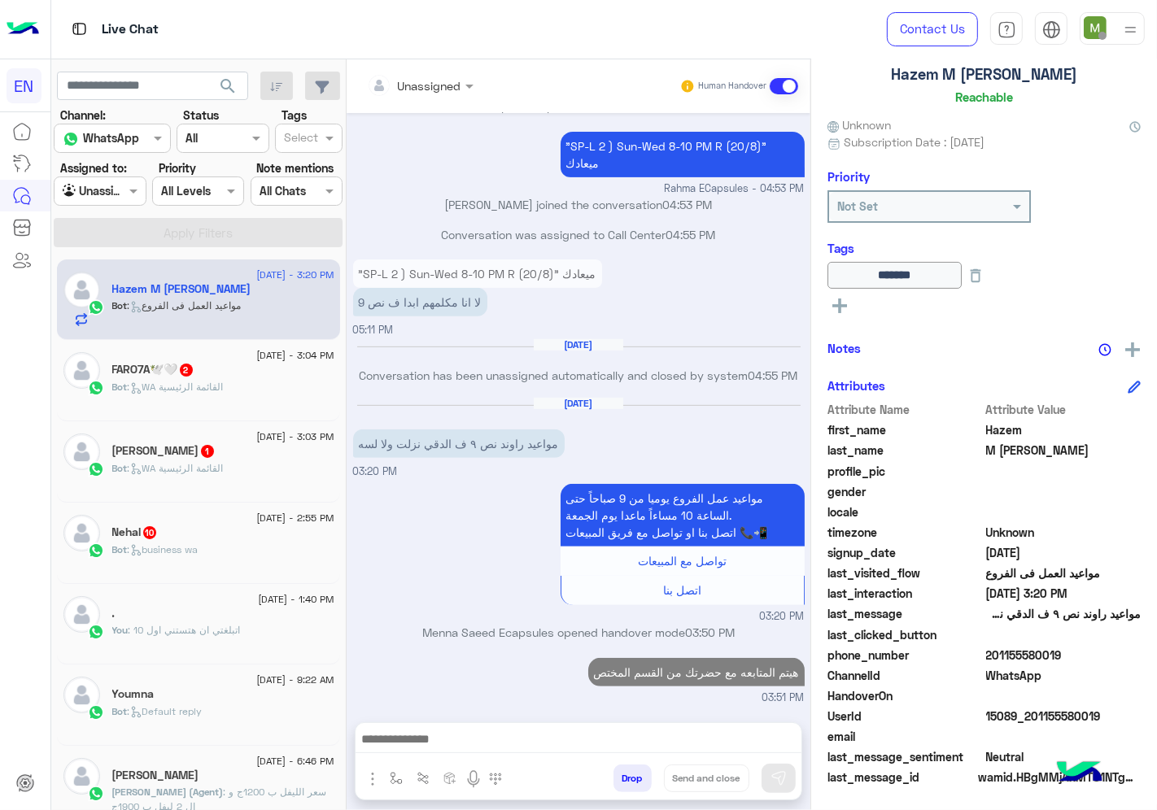
scroll to position [512, 0]
click at [217, 386] on span ": WA القائمة الرئيسية" at bounding box center [176, 387] width 96 height 12
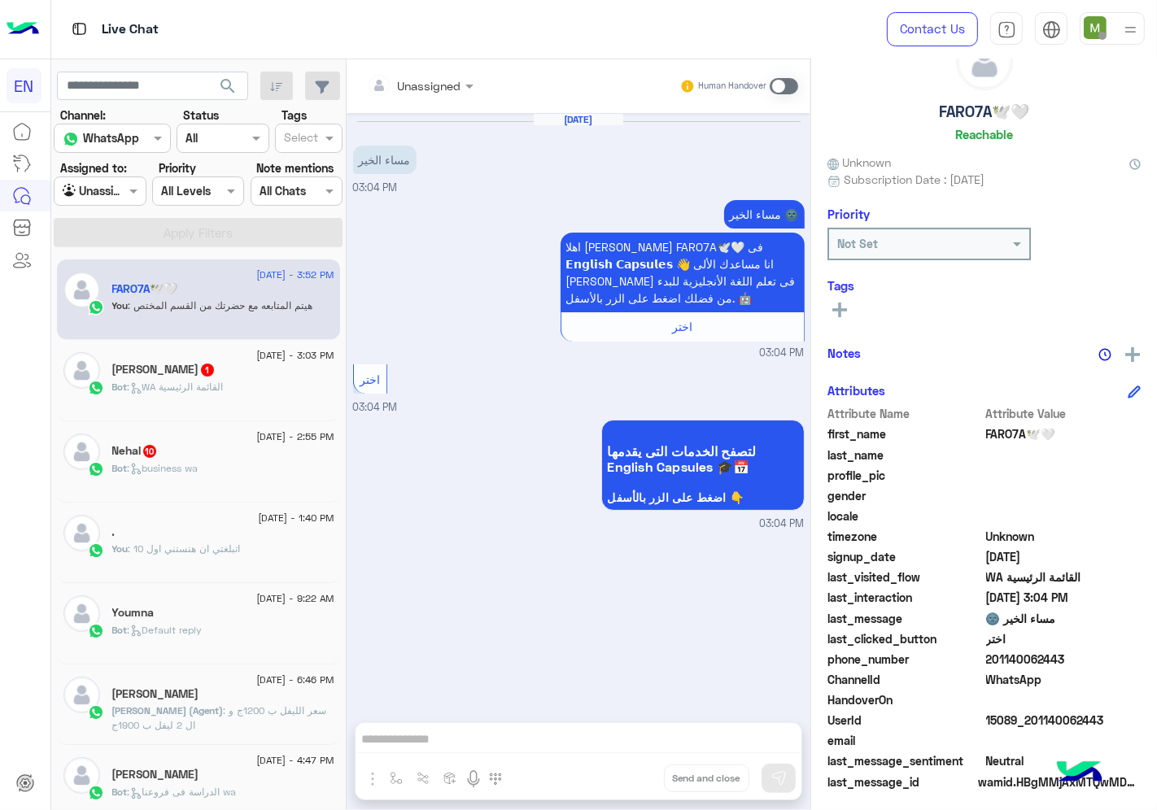
scroll to position [63, 0]
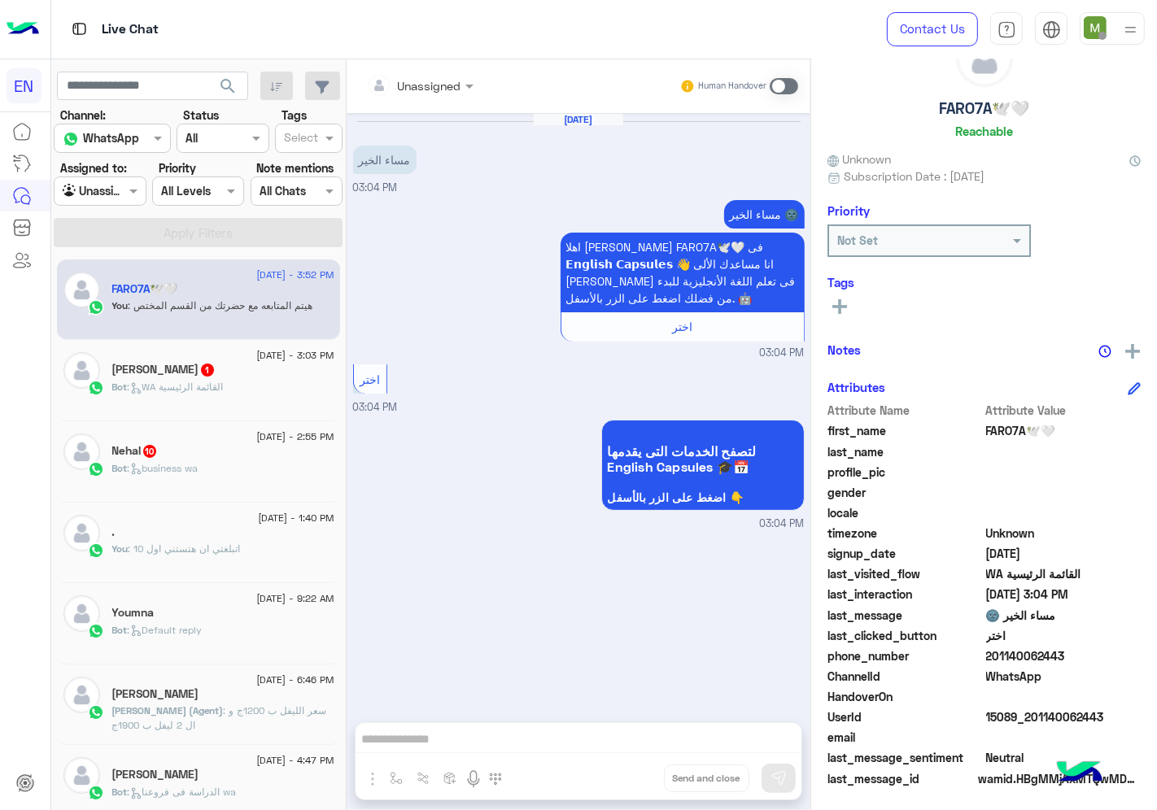
click at [449, 82] on div at bounding box center [420, 85] width 123 height 19
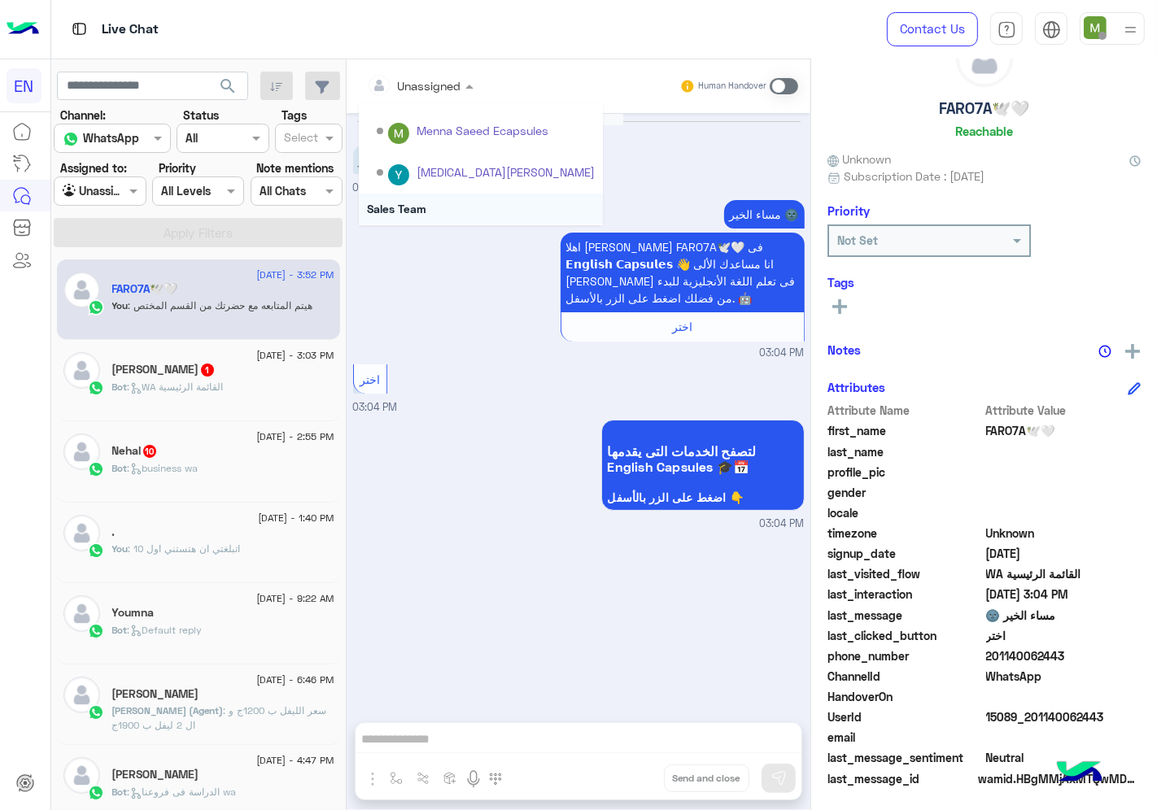
scroll to position [269, 0]
click at [407, 165] on div "Sales Team" at bounding box center [481, 170] width 244 height 30
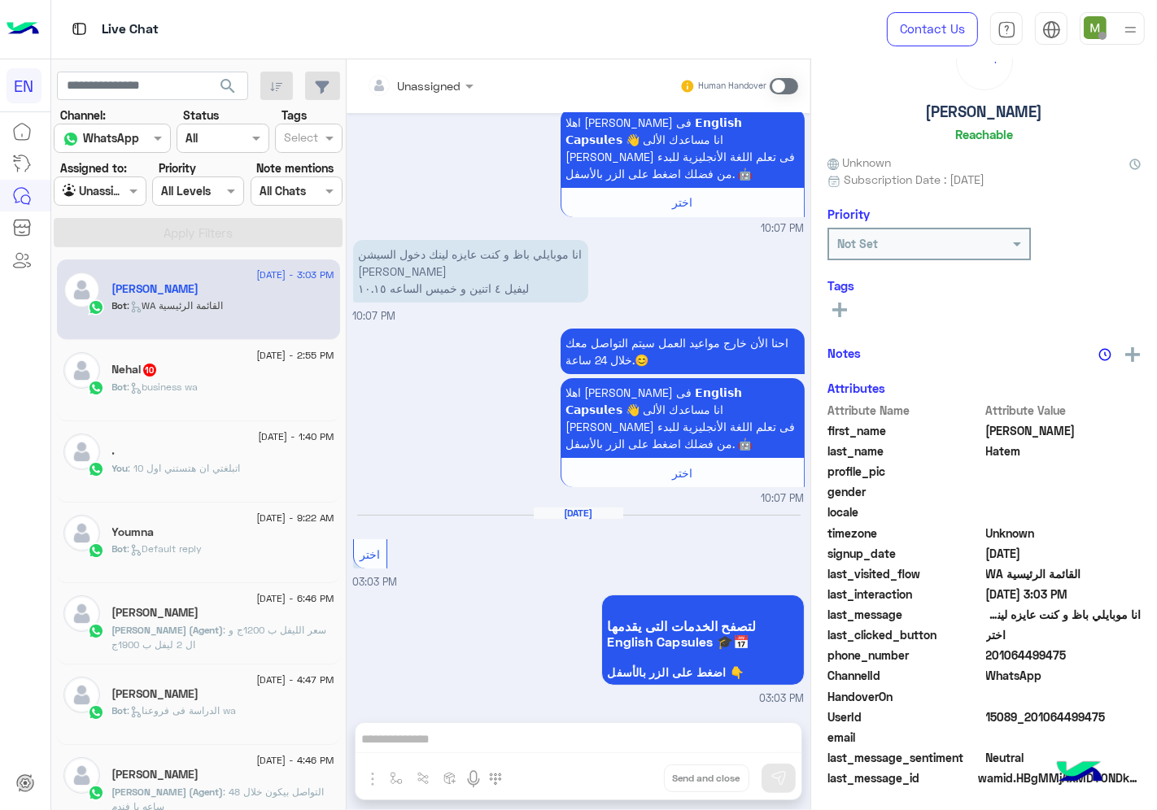
scroll to position [63, 0]
drag, startPoint x: 1068, startPoint y: 651, endPoint x: 992, endPoint y: 653, distance: 75.7
click at [992, 653] on span "201064499475" at bounding box center [1063, 656] width 155 height 17
copy span "01064499475"
click at [432, 78] on input "text" at bounding box center [400, 85] width 66 height 17
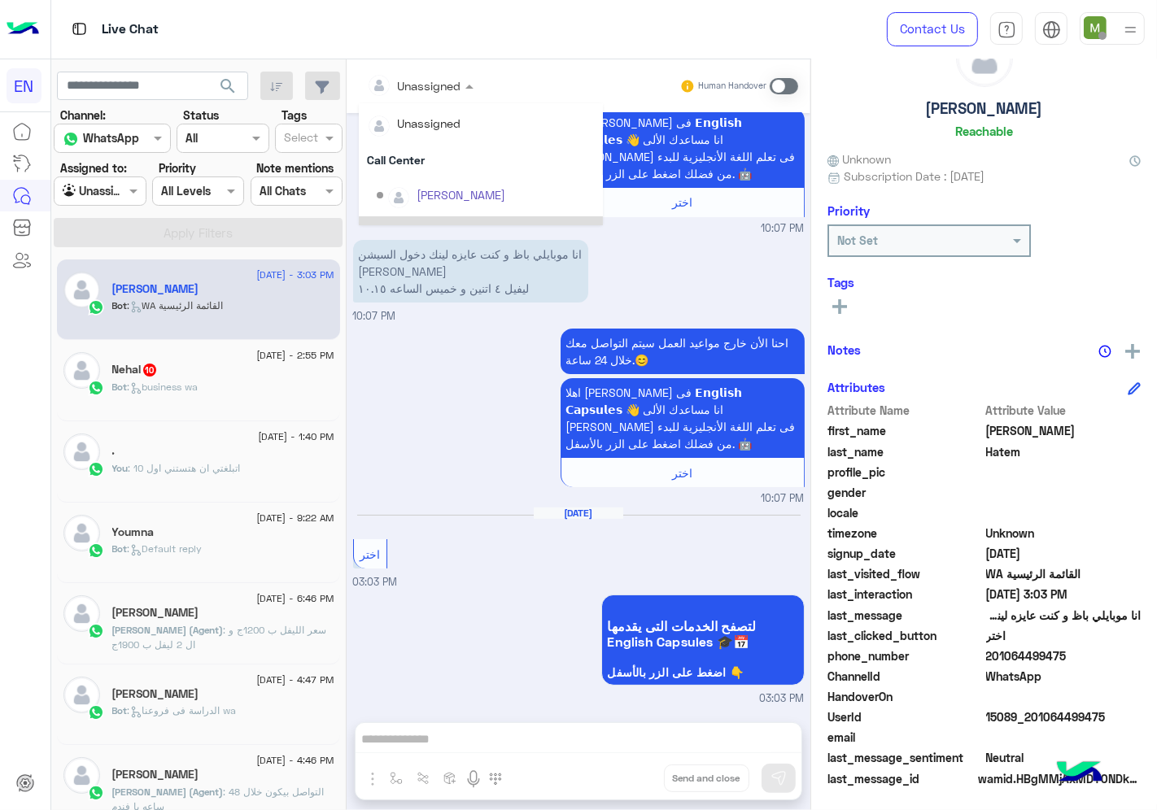
click at [446, 368] on div "احنا الأن خارج مواعيد العمل سيتم التواصل معك خلال 24 ساعة.😊 اهلا [PERSON_NAME] …" at bounding box center [578, 416] width 451 height 182
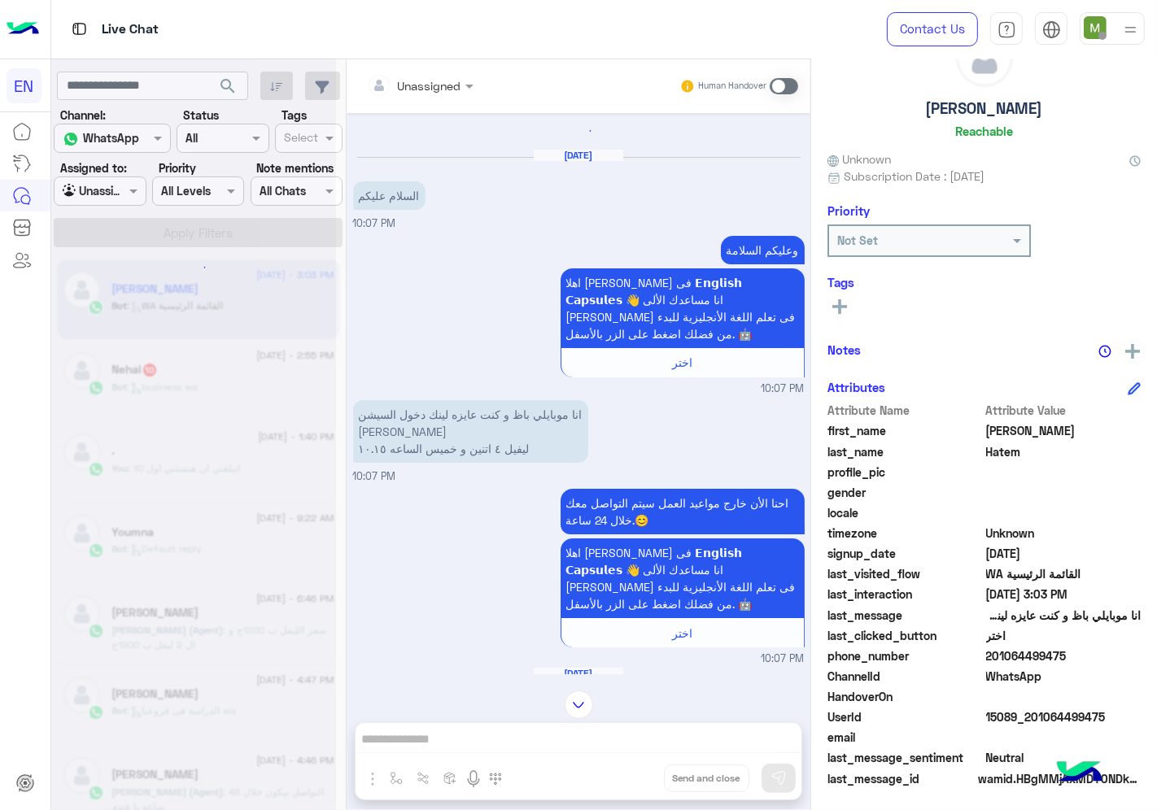
scroll to position [0, 0]
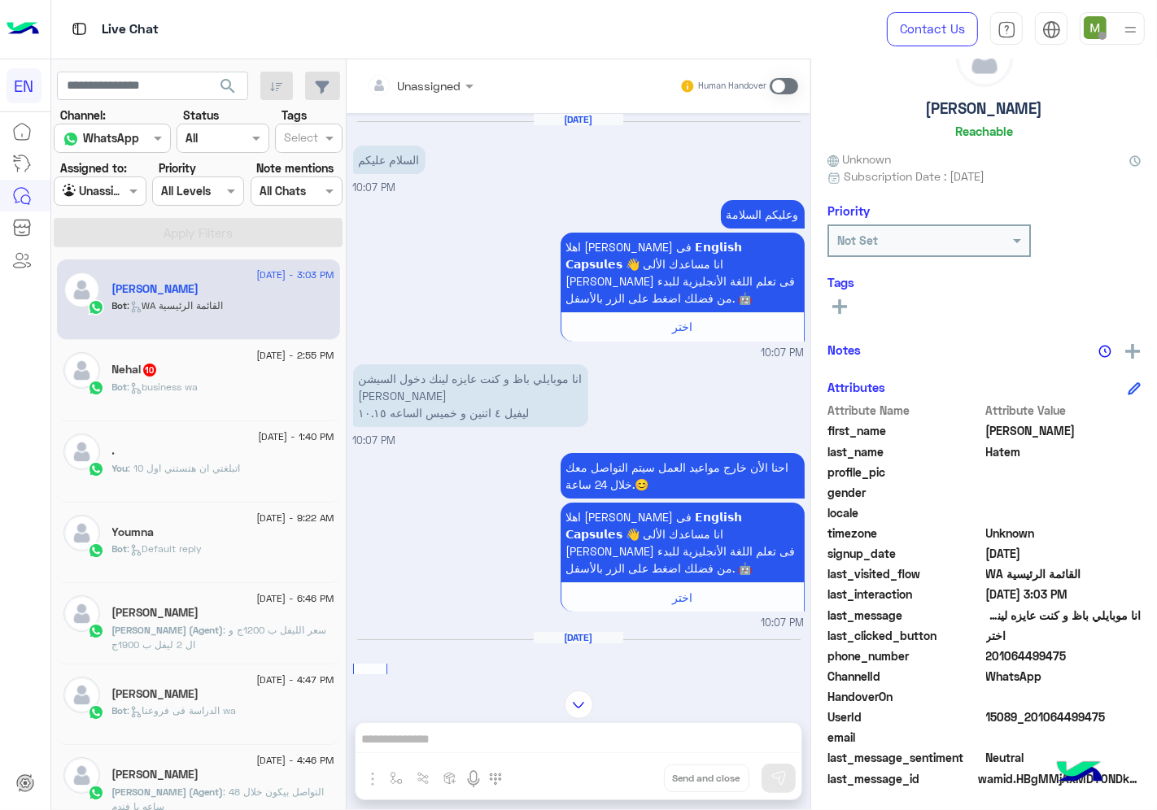
click at [841, 311] on icon at bounding box center [839, 306] width 15 height 15
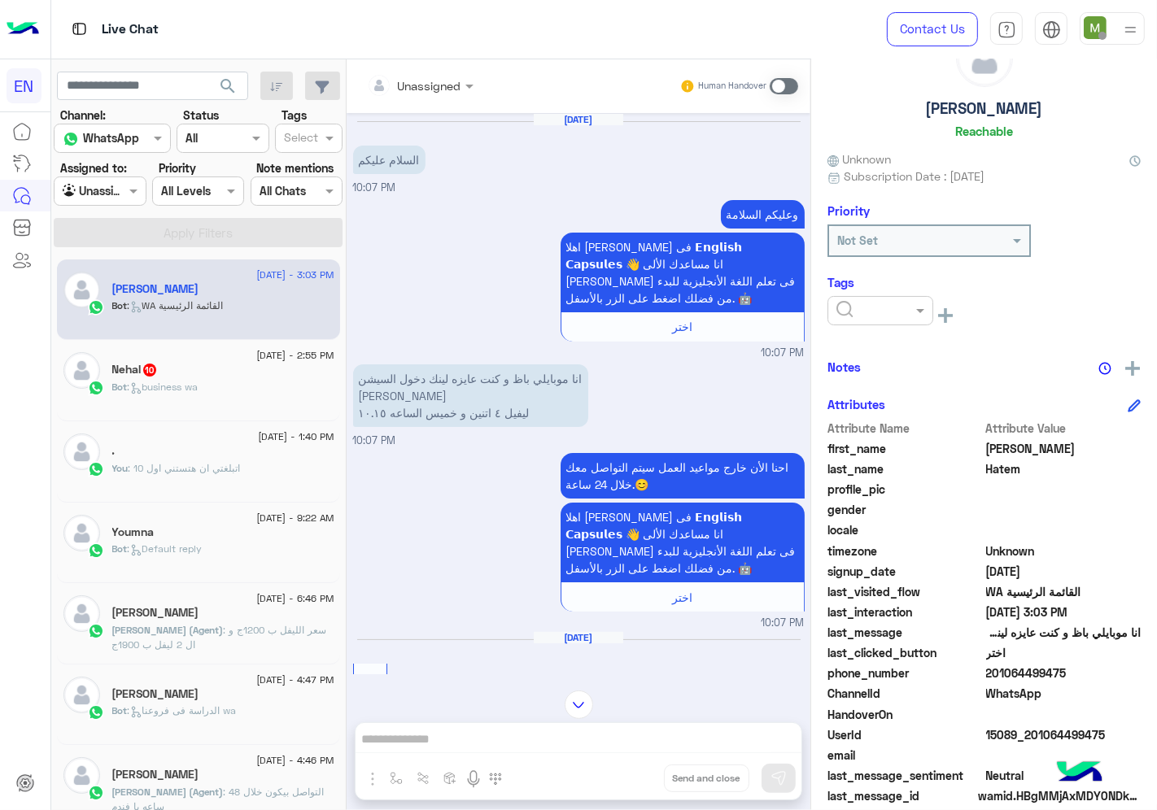
click at [846, 310] on input "text" at bounding box center [861, 311] width 50 height 17
click at [858, 347] on span "Solved" at bounding box center [853, 350] width 37 height 14
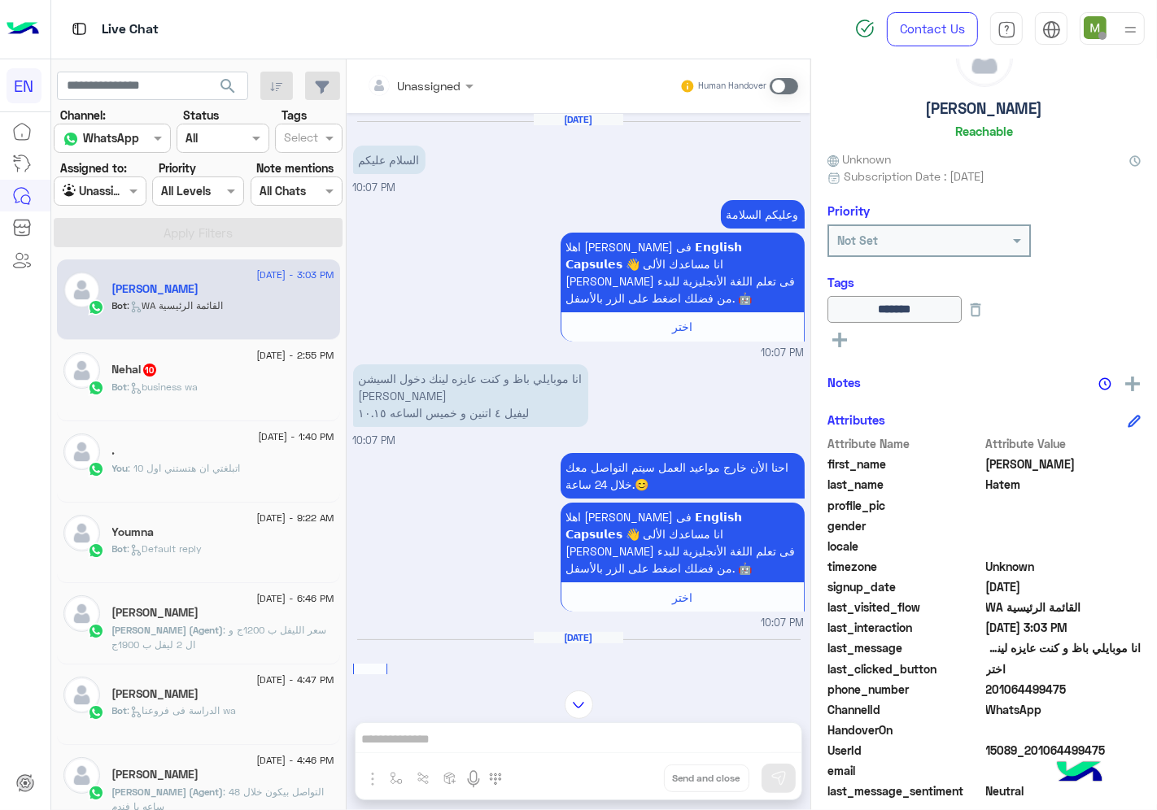
click at [187, 373] on div "[PERSON_NAME] 10" at bounding box center [223, 371] width 222 height 17
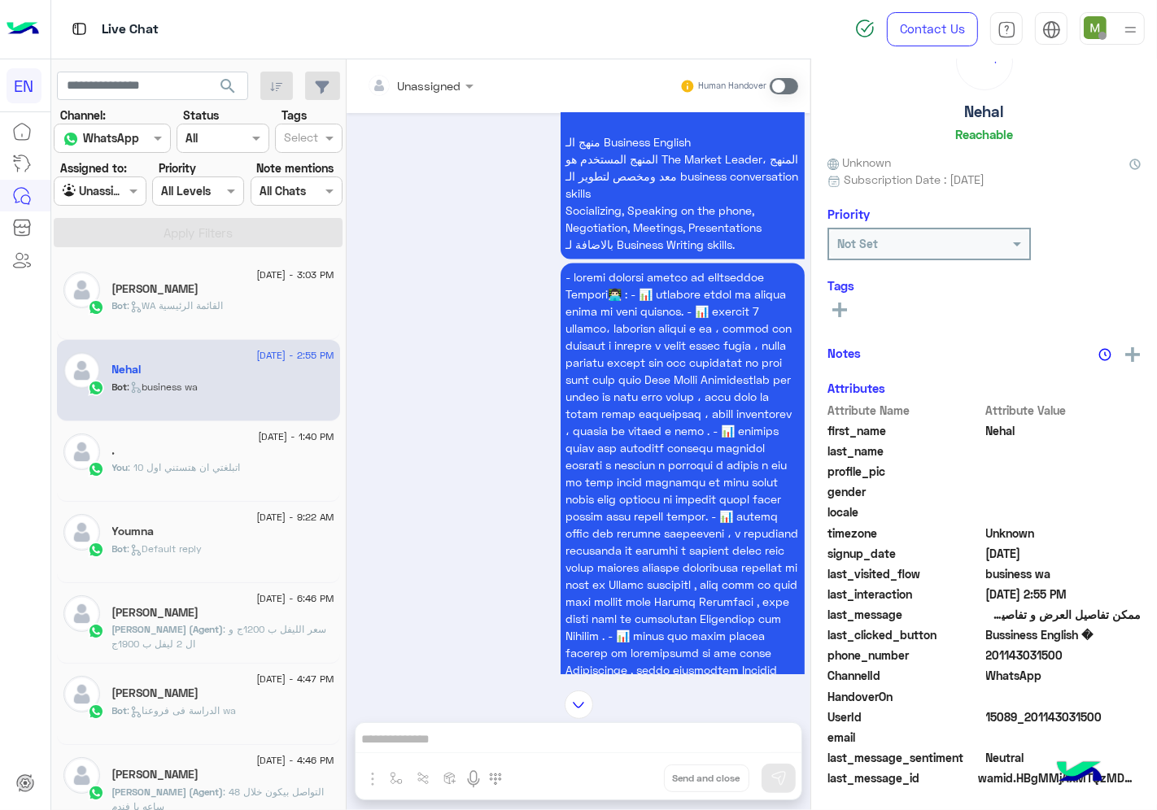
scroll to position [2658, 0]
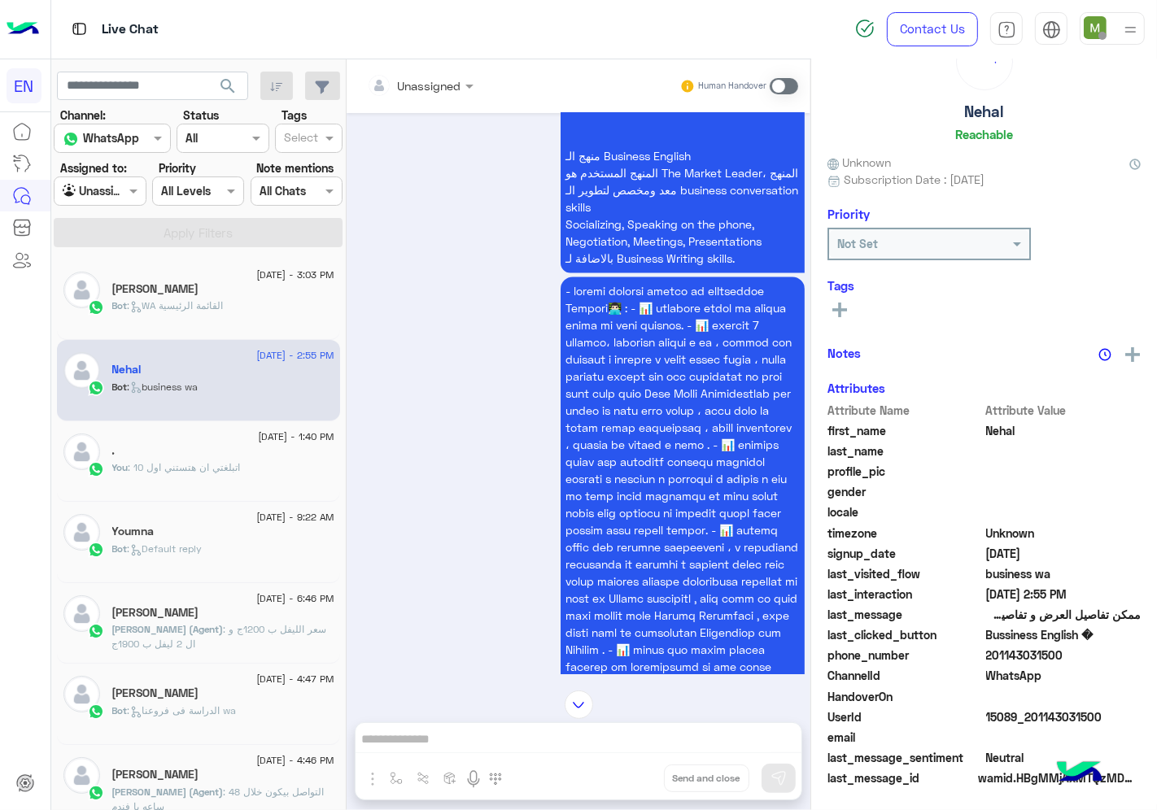
click at [436, 80] on div at bounding box center [420, 85] width 123 height 19
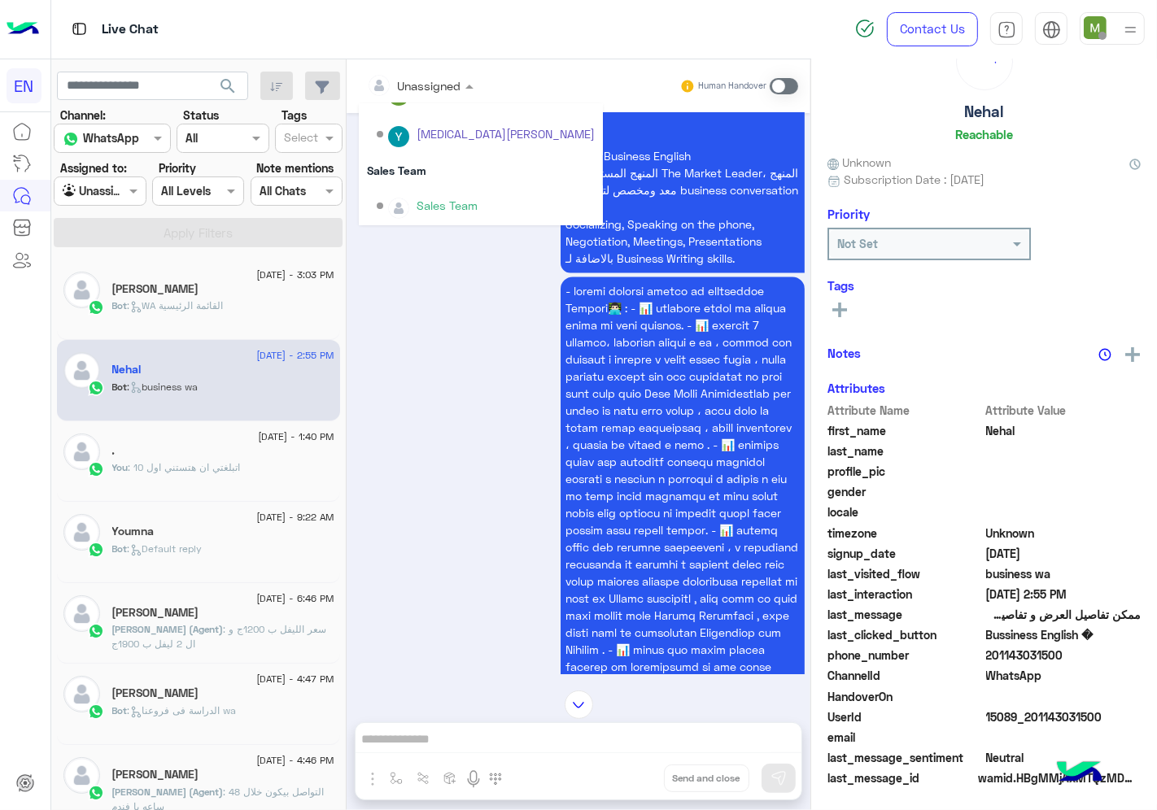
scroll to position [63, 0]
click at [412, 163] on div "Sales Team" at bounding box center [481, 170] width 244 height 30
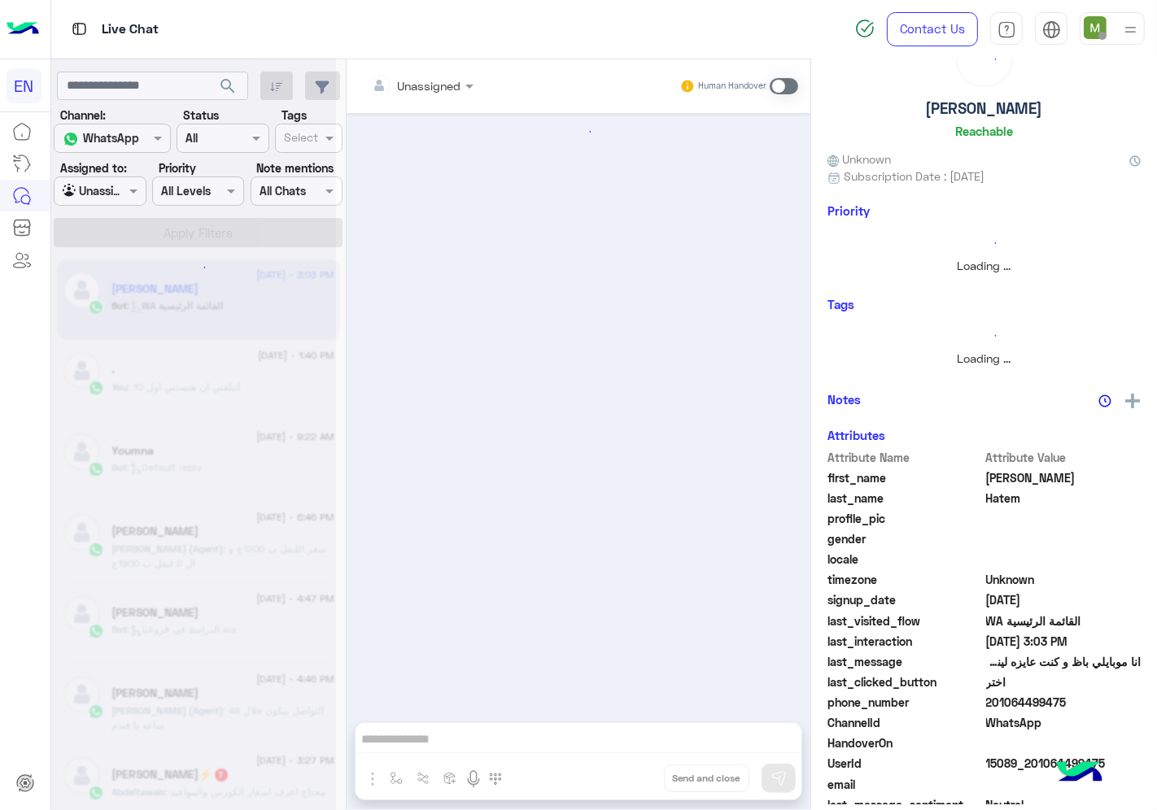
scroll to position [124, 0]
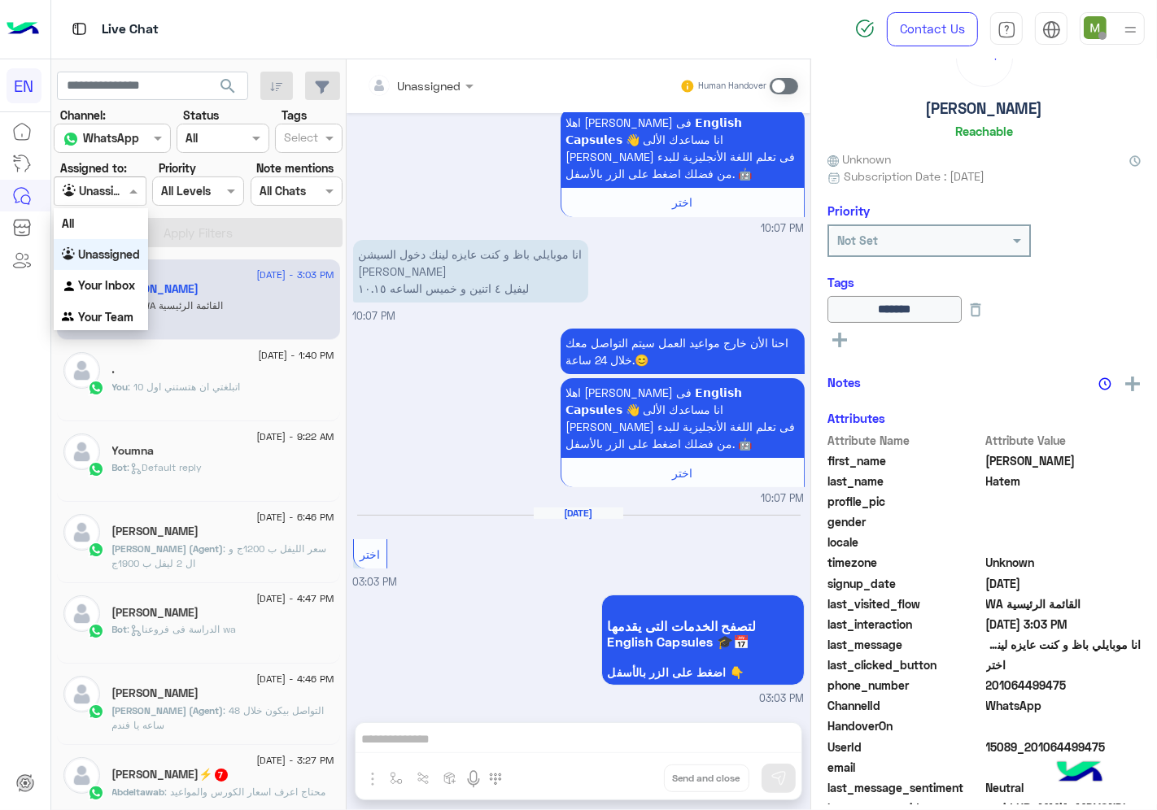
click at [120, 192] on div at bounding box center [100, 190] width 90 height 19
click at [124, 285] on b "Your Inbox" at bounding box center [106, 285] width 57 height 14
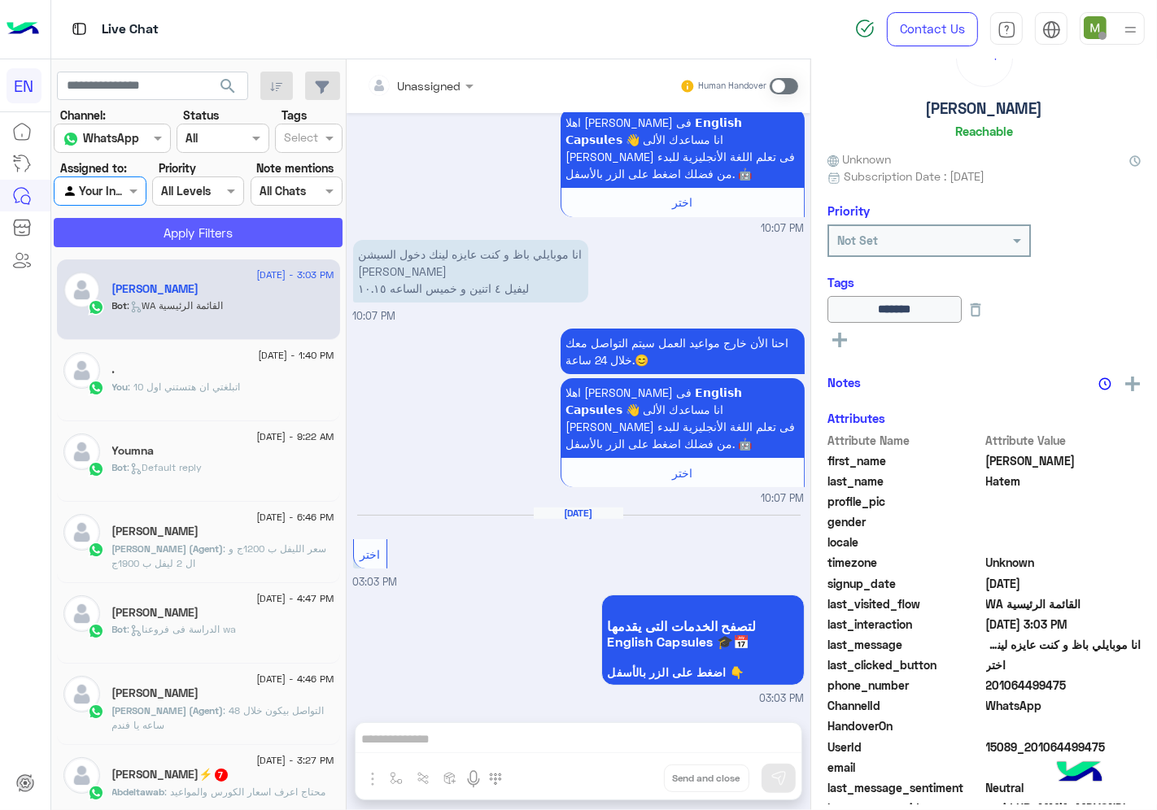
click at [161, 231] on button "Apply Filters" at bounding box center [198, 232] width 289 height 29
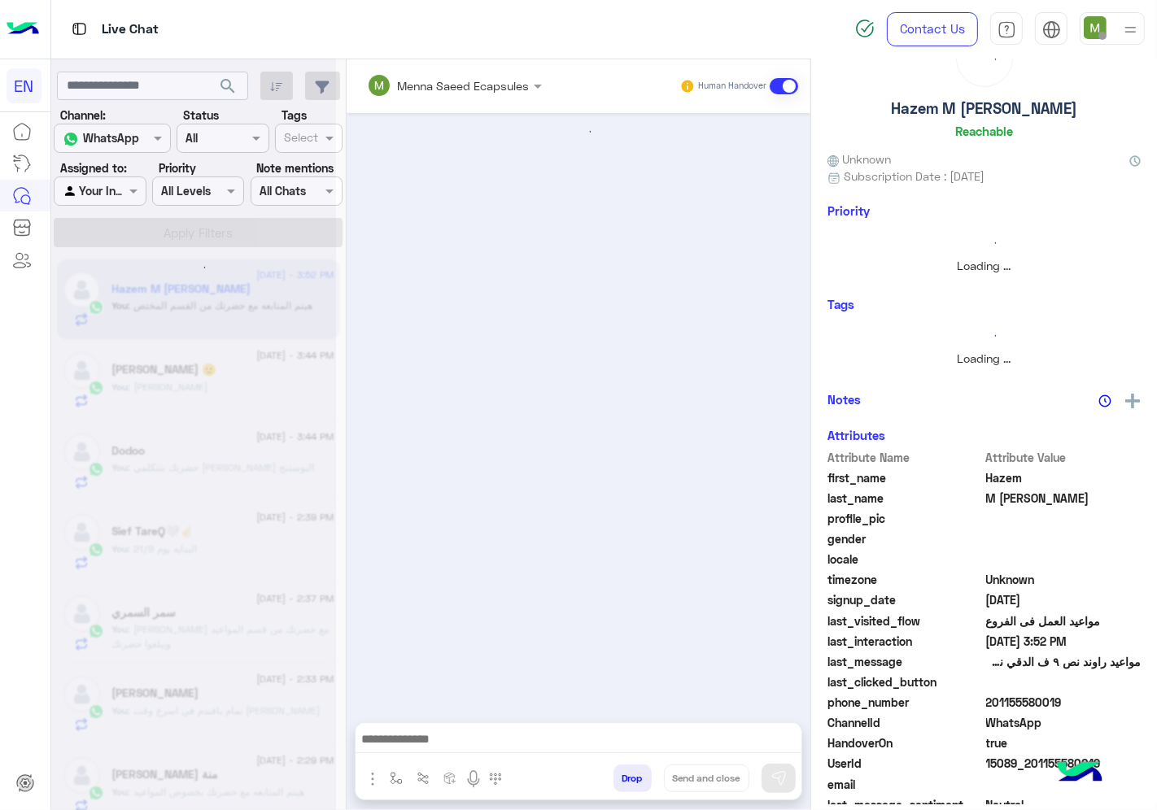
scroll to position [541, 0]
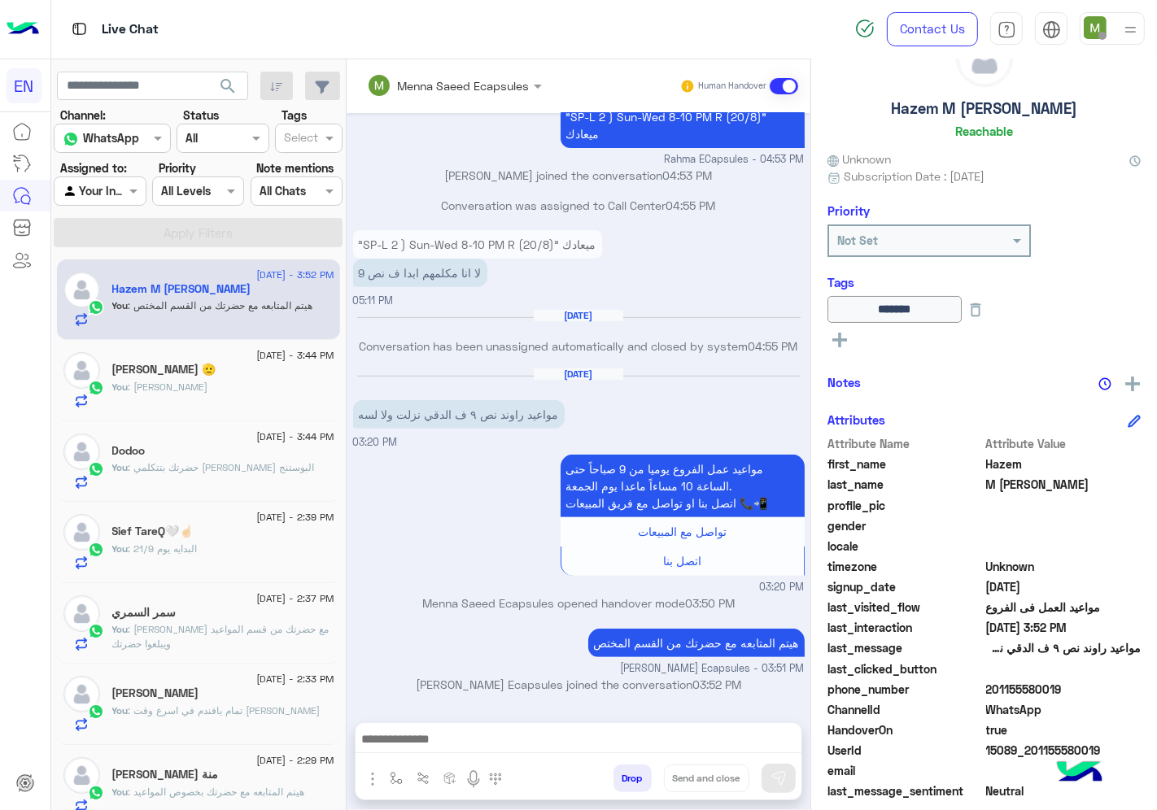
click at [110, 195] on div at bounding box center [100, 190] width 90 height 19
click at [116, 312] on b "Your Team" at bounding box center [105, 317] width 55 height 14
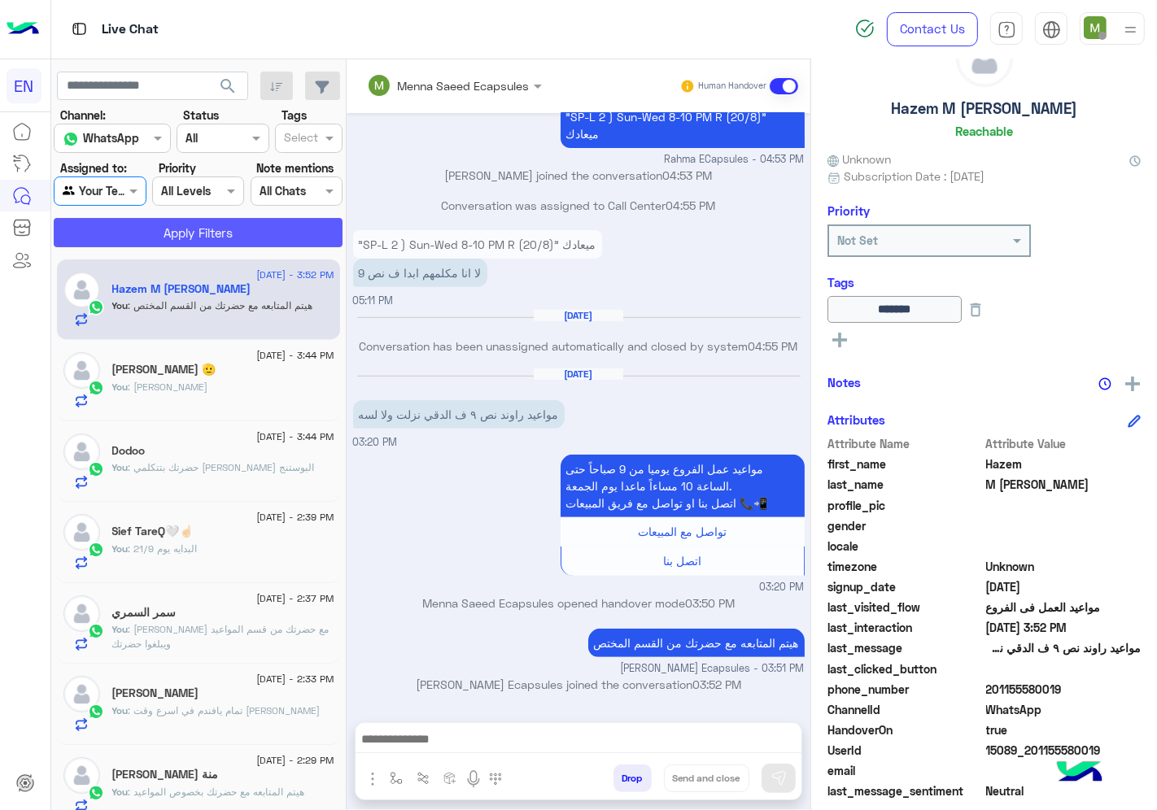
click at [168, 226] on button "Apply Filters" at bounding box center [198, 232] width 289 height 29
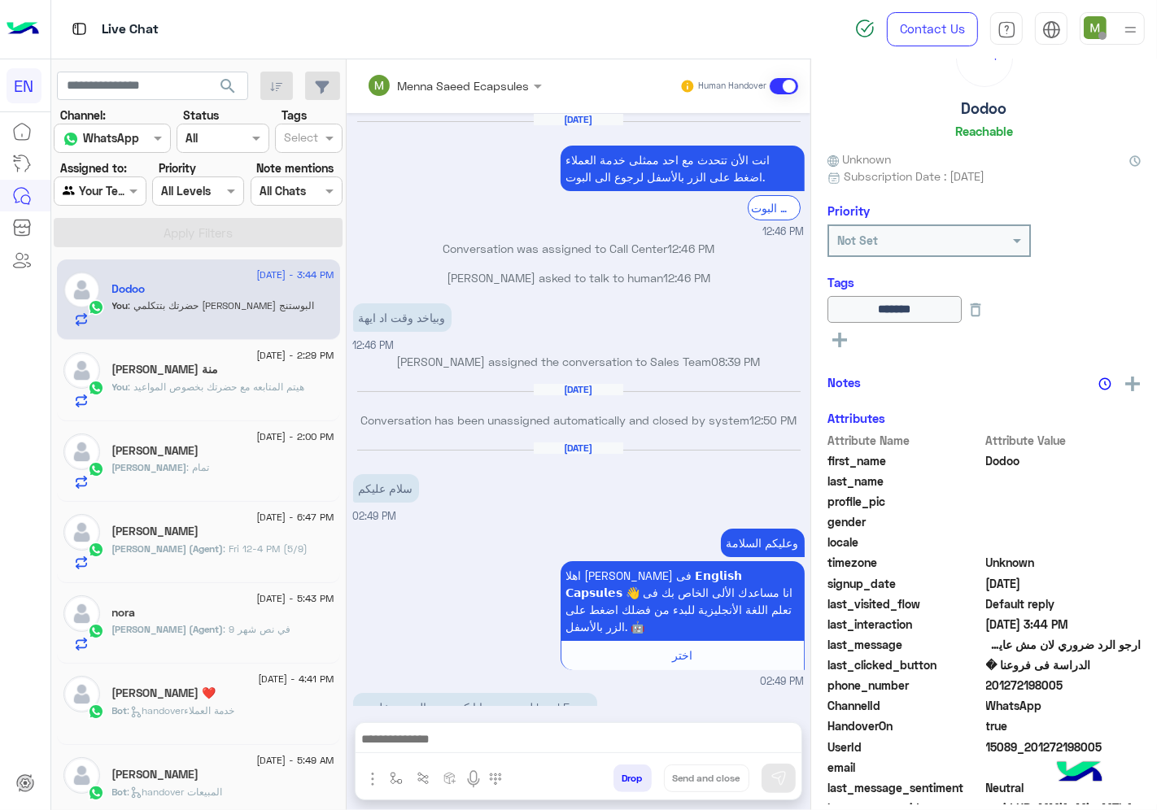
scroll to position [753, 0]
